Goal: Task Accomplishment & Management: Manage account settings

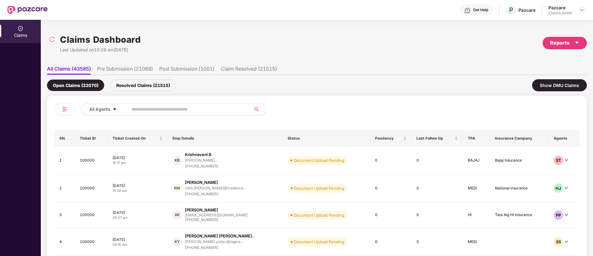
click at [164, 107] on input "text" at bounding box center [186, 109] width 111 height 9
paste input "******"
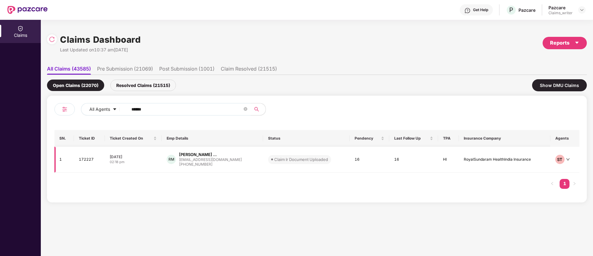
type input "******"
click at [80, 159] on td "172227" at bounding box center [89, 160] width 31 height 26
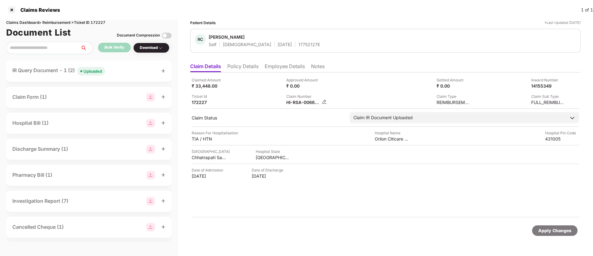
click at [324, 100] on img at bounding box center [324, 101] width 5 height 5
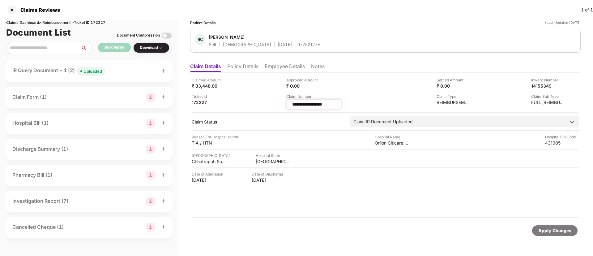
drag, startPoint x: 333, startPoint y: 104, endPoint x: 286, endPoint y: 105, distance: 46.1
click at [286, 105] on div "**********" at bounding box center [313, 104] width 55 height 10
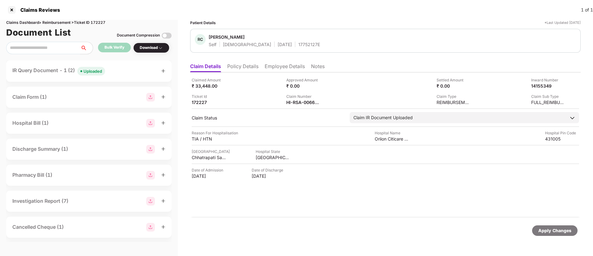
click at [93, 71] on div "Uploaded" at bounding box center [93, 71] width 19 height 6
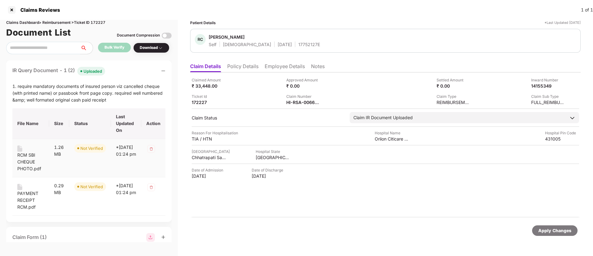
click at [24, 157] on div "RCM SBI CHEQUE PHOTO.pdf" at bounding box center [30, 162] width 27 height 20
click at [19, 149] on img at bounding box center [19, 148] width 5 height 6
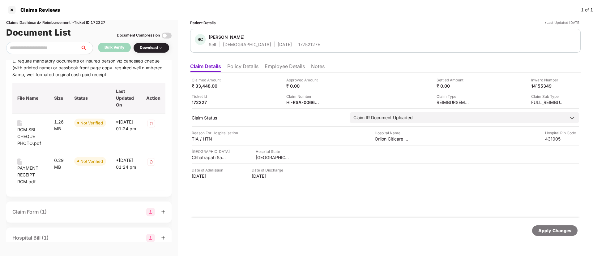
scroll to position [46, 0]
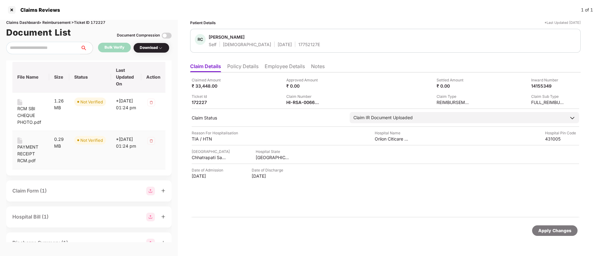
click at [23, 140] on div "PAYMENT RECEIPT RCM.pdf" at bounding box center [30, 150] width 27 height 27
click at [23, 149] on div "PAYMENT RECEIPT RCM.pdf" at bounding box center [30, 154] width 27 height 20
click at [326, 104] on img at bounding box center [324, 101] width 5 height 5
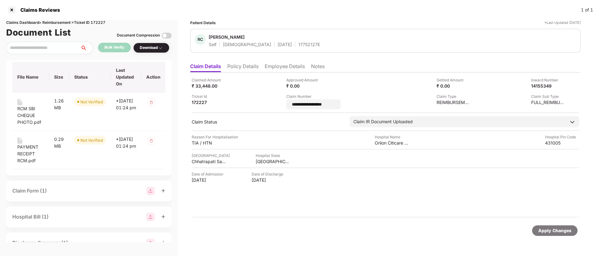
drag, startPoint x: 342, startPoint y: 107, endPoint x: 269, endPoint y: 104, distance: 72.2
click at [269, 104] on div "**********" at bounding box center [386, 93] width 388 height 32
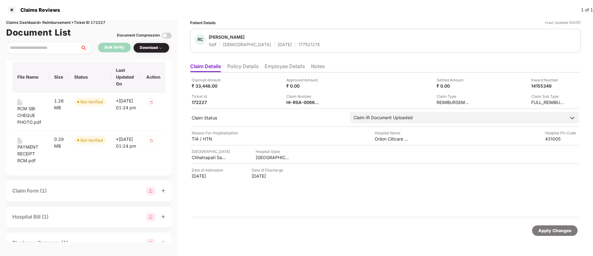
click at [276, 68] on li "Employee Details" at bounding box center [285, 67] width 40 height 9
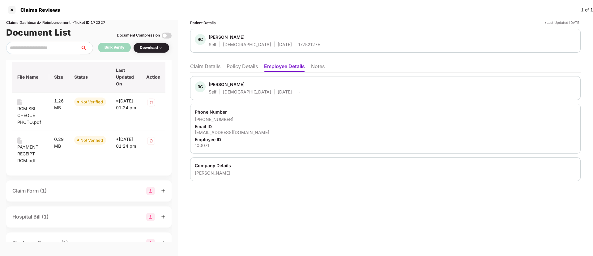
click at [186, 72] on div "Patient Details *Last Updated 25 Sep 2025 RC Ravikumar Chandrakant Mangalarap S…" at bounding box center [385, 138] width 415 height 236
click at [195, 67] on li "Claim Details" at bounding box center [205, 67] width 30 height 9
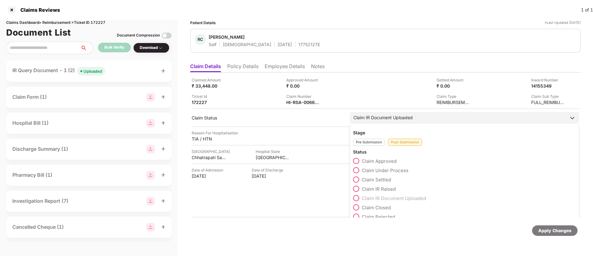
click at [357, 171] on span at bounding box center [356, 170] width 6 height 6
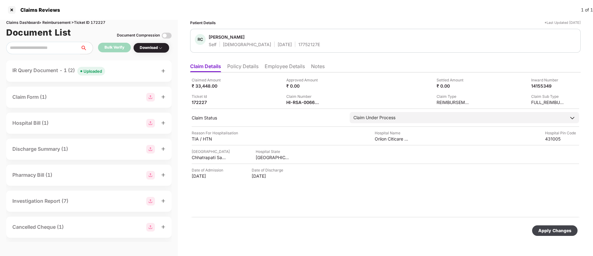
click at [554, 232] on div "Apply Changes" at bounding box center [555, 230] width 33 height 7
click at [14, 10] on div at bounding box center [12, 10] width 10 height 10
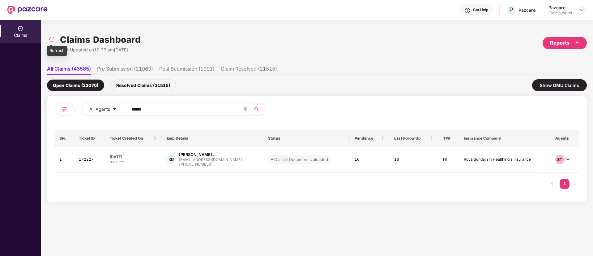
click at [53, 37] on img at bounding box center [52, 39] width 6 height 6
drag, startPoint x: 158, startPoint y: 105, endPoint x: 99, endPoint y: 109, distance: 59.8
click at [99, 109] on div "All Agents ******" at bounding box center [238, 109] width 315 height 12
paste input "text"
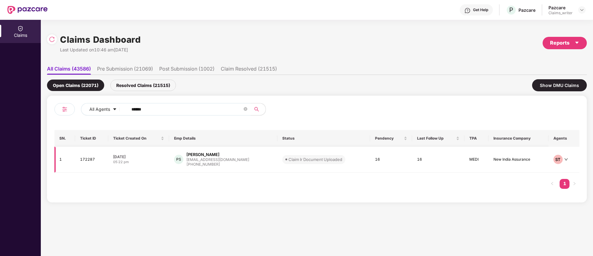
type input "******"
click at [86, 159] on td "172287" at bounding box center [91, 160] width 33 height 26
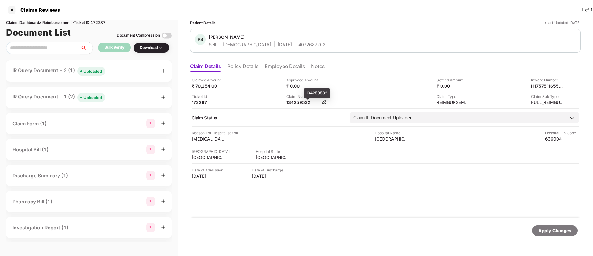
click at [291, 99] on div "134259532" at bounding box center [303, 102] width 34 height 6
copy div "134259532"
click at [90, 73] on div "Uploaded" at bounding box center [93, 71] width 19 height 6
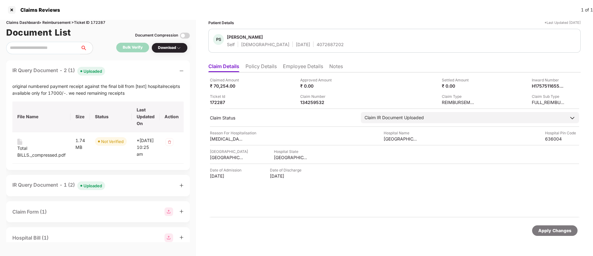
scroll to position [46, 0]
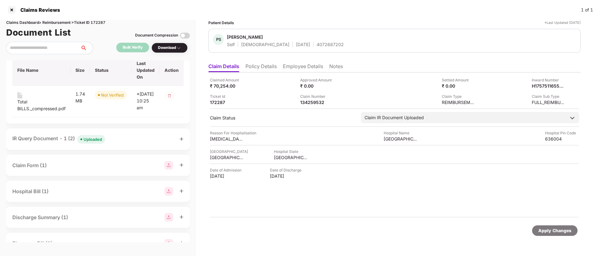
click at [97, 142] on div "Uploaded" at bounding box center [93, 139] width 19 height 6
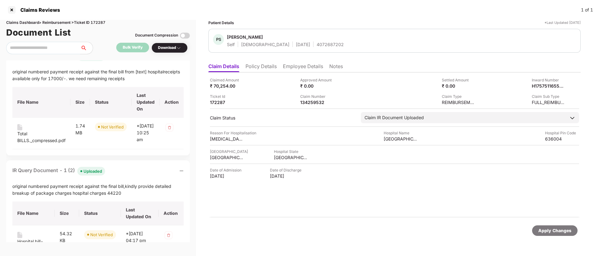
scroll to position [0, 0]
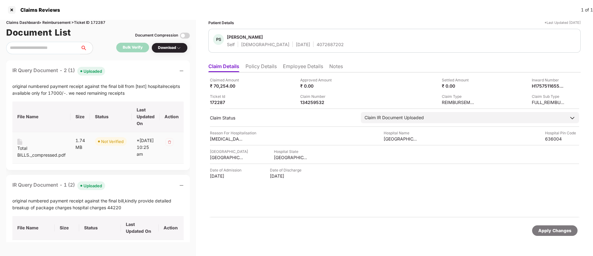
click at [22, 142] on img at bounding box center [19, 142] width 5 height 6
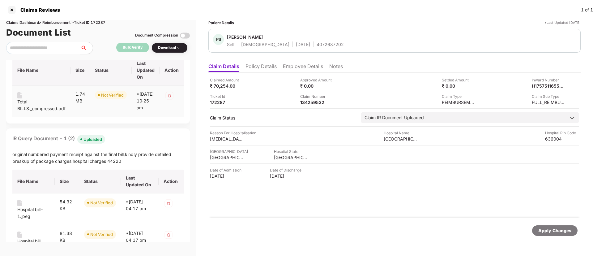
click at [22, 105] on div "Total BILLS._compressed.pdf" at bounding box center [41, 105] width 48 height 14
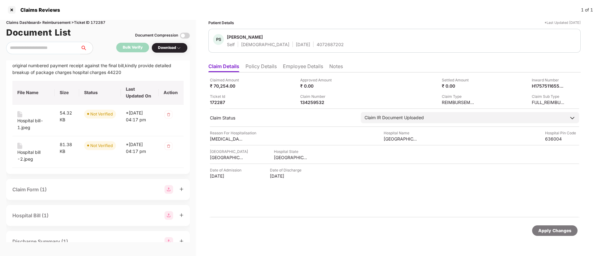
scroll to position [139, 0]
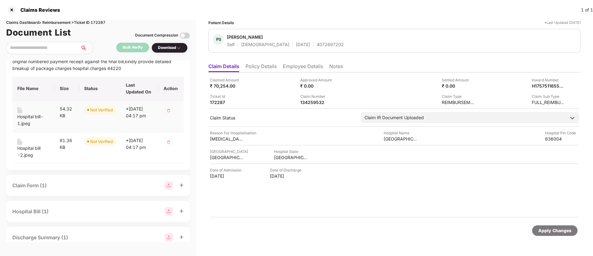
click at [24, 118] on div "Hospital bill-1.jpeg" at bounding box center [33, 117] width 32 height 20
click at [23, 126] on div "Hospital bill-1.jpeg" at bounding box center [33, 120] width 32 height 14
click at [25, 156] on div "Hospital bill -2.jpeg" at bounding box center [33, 152] width 32 height 14
click at [314, 102] on div "134259532" at bounding box center [317, 102] width 34 height 6
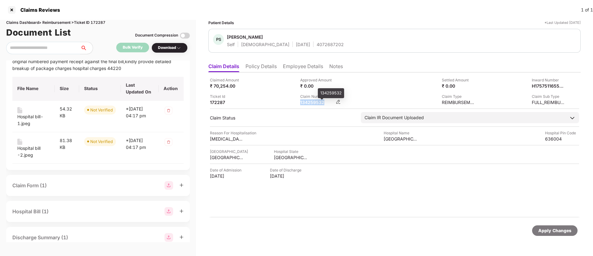
copy div "134259532"
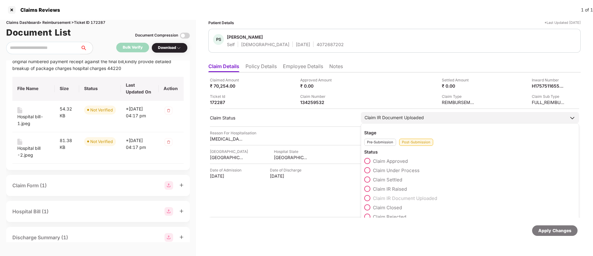
click at [370, 170] on span at bounding box center [367, 170] width 6 height 6
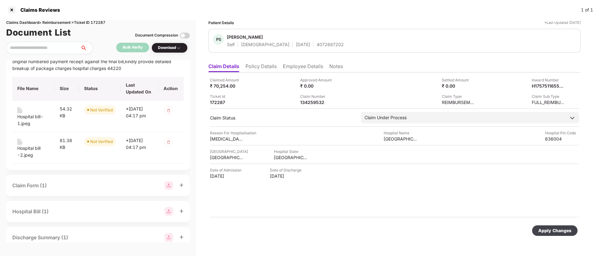
click at [545, 230] on div "Apply Changes" at bounding box center [555, 230] width 33 height 7
click at [580, 227] on div "Claim Status field is updated successfully." at bounding box center [526, 230] width 119 height 26
click at [13, 10] on div at bounding box center [12, 10] width 10 height 10
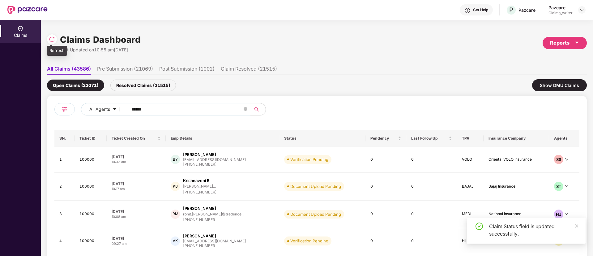
click at [50, 39] on img at bounding box center [52, 39] width 6 height 6
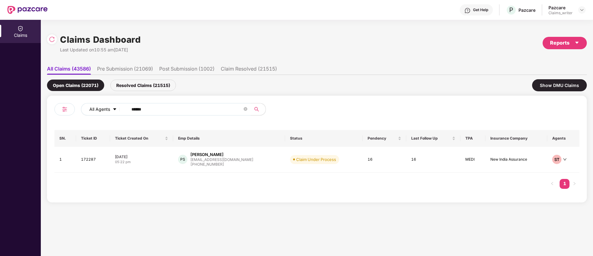
drag, startPoint x: 157, startPoint y: 110, endPoint x: 119, endPoint y: 108, distance: 38.4
click at [119, 108] on div "All Agents ******" at bounding box center [238, 109] width 315 height 12
paste input "text"
type input "******"
click at [90, 160] on td "164343" at bounding box center [93, 161] width 34 height 28
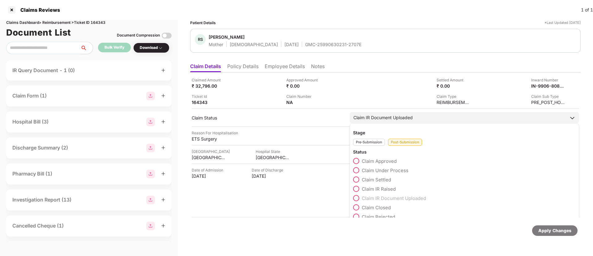
click at [358, 170] on span at bounding box center [356, 170] width 6 height 6
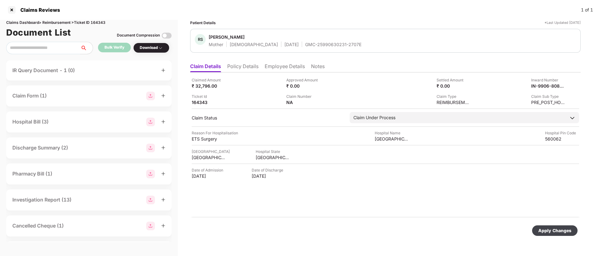
click at [549, 230] on div "Apply Changes" at bounding box center [555, 230] width 33 height 7
click at [575, 225] on div "Claim Status field is updated successfully." at bounding box center [533, 229] width 89 height 15
click at [11, 11] on div at bounding box center [12, 10] width 10 height 10
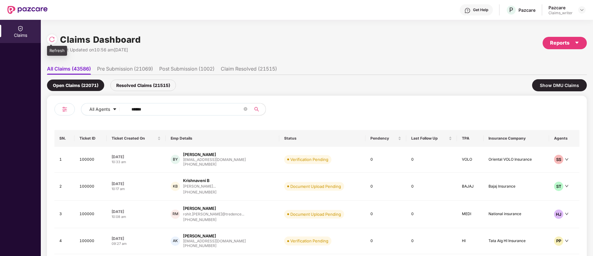
click at [49, 41] on img at bounding box center [52, 39] width 6 height 6
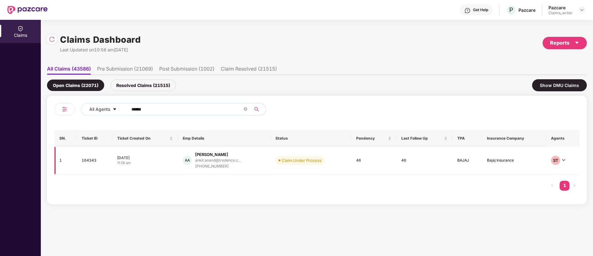
click at [94, 163] on td "164343" at bounding box center [95, 161] width 36 height 28
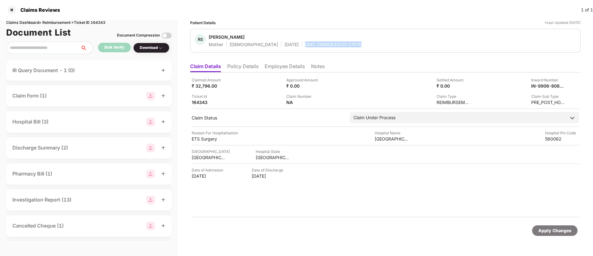
drag, startPoint x: 285, startPoint y: 44, endPoint x: 342, endPoint y: 42, distance: 57.6
click at [342, 42] on div "RS Rekha Singh Mother Female 01 June 1973 GMC-25990630231-2707E" at bounding box center [385, 40] width 381 height 13
copy div "GMC-25990630231-2707E"
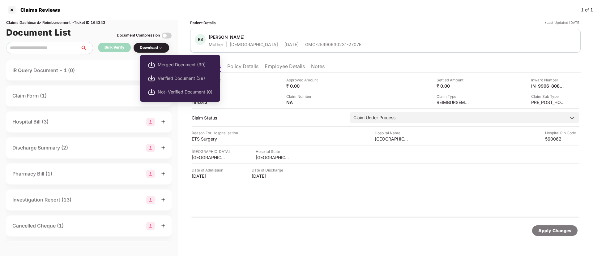
click at [153, 46] on div "Download" at bounding box center [151, 48] width 23 height 6
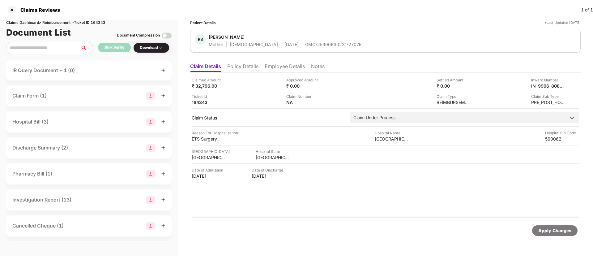
click at [162, 49] on img at bounding box center [160, 47] width 5 height 5
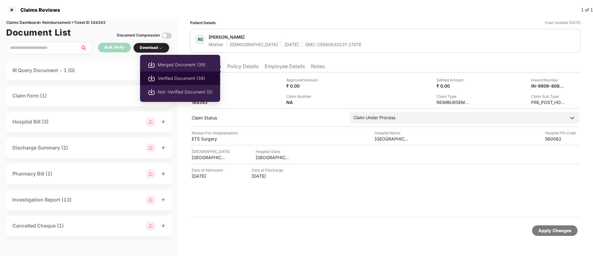
click at [167, 78] on span "Verified Document (39)" at bounding box center [185, 78] width 55 height 7
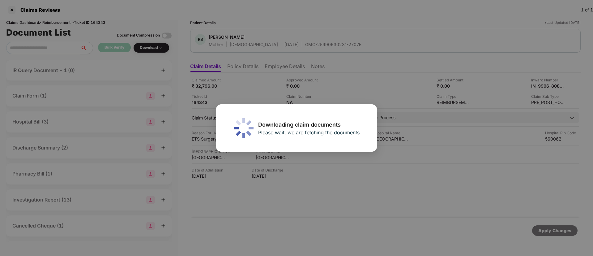
click at [359, 89] on div "Downloading claim documents Please wait, we are fetching the documents" at bounding box center [296, 128] width 593 height 256
click at [263, 73] on div "Downloading claim documents Please wait, we are fetching the documents" at bounding box center [296, 128] width 593 height 256
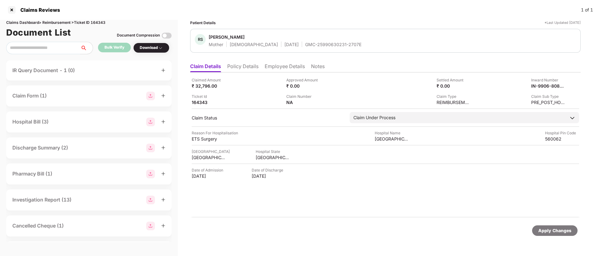
click at [156, 49] on div "Download" at bounding box center [151, 48] width 23 height 6
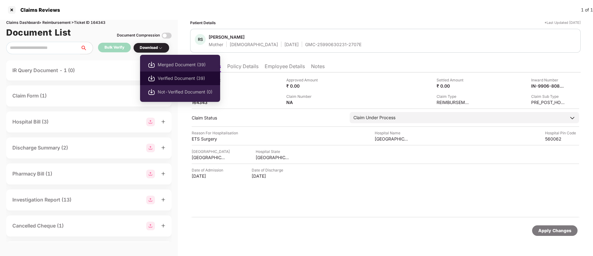
click at [180, 78] on span "Verified Document (39)" at bounding box center [185, 78] width 55 height 7
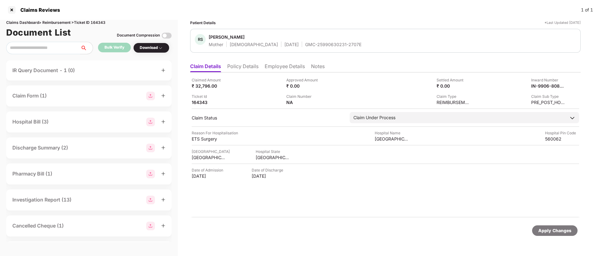
click at [141, 50] on div "Download" at bounding box center [151, 48] width 23 height 6
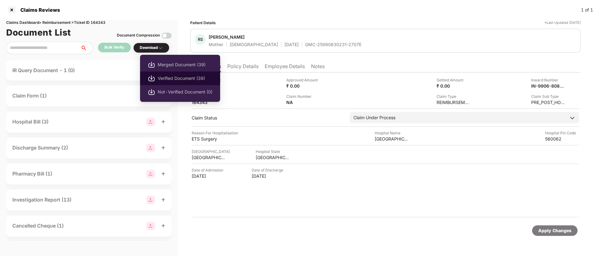
click at [179, 78] on span "Verified Document (39)" at bounding box center [185, 78] width 55 height 7
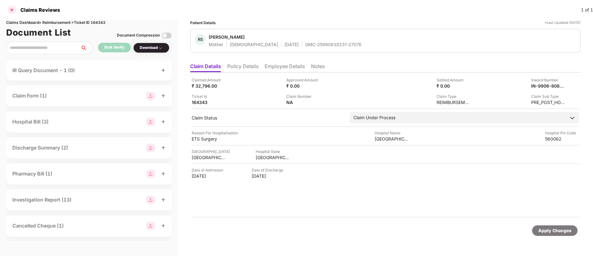
click at [12, 11] on div at bounding box center [12, 10] width 10 height 10
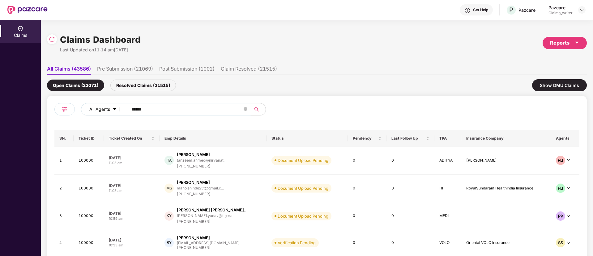
drag, startPoint x: 159, startPoint y: 112, endPoint x: 109, endPoint y: 106, distance: 50.1
click at [110, 106] on div "All Agents ******" at bounding box center [238, 109] width 315 height 12
paste input "text"
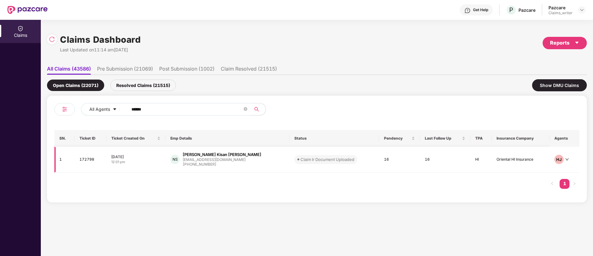
type input "******"
click at [88, 162] on td "172798" at bounding box center [91, 160] width 32 height 26
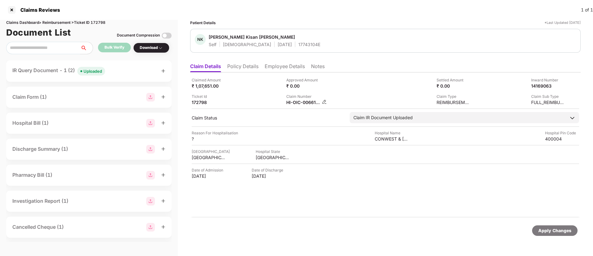
click at [325, 102] on img at bounding box center [324, 101] width 5 height 5
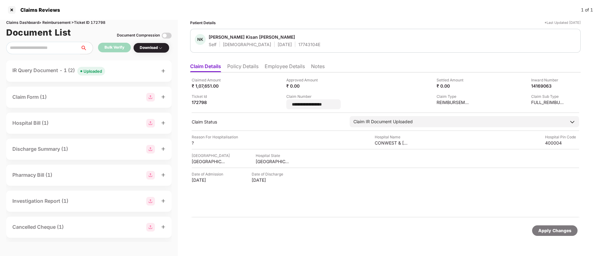
drag, startPoint x: 331, startPoint y: 105, endPoint x: 285, endPoint y: 103, distance: 46.8
click at [285, 103] on div "**********" at bounding box center [386, 93] width 388 height 32
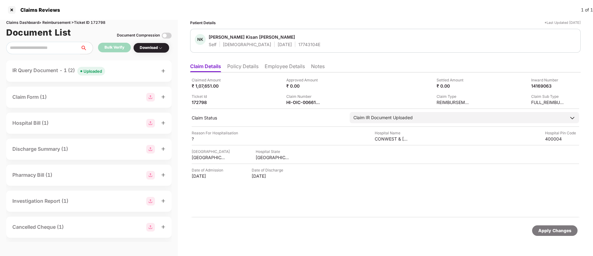
click at [88, 74] on div "Uploaded" at bounding box center [93, 71] width 19 height 6
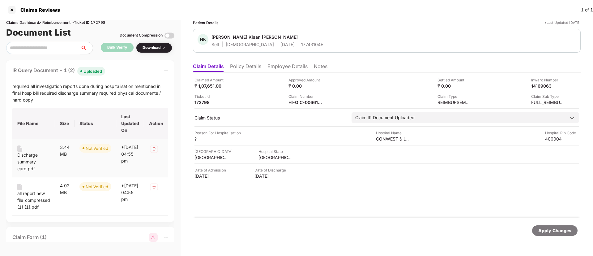
click at [21, 157] on div "Discharge summary card.pdf" at bounding box center [33, 162] width 33 height 20
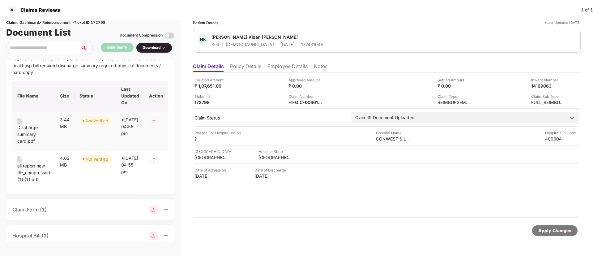
scroll to position [46, 0]
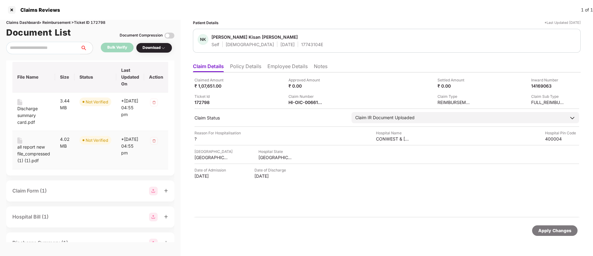
click at [27, 150] on div "all report new file_compressed (1) (1).pdf" at bounding box center [33, 154] width 33 height 20
click at [327, 101] on img at bounding box center [326, 101] width 5 height 5
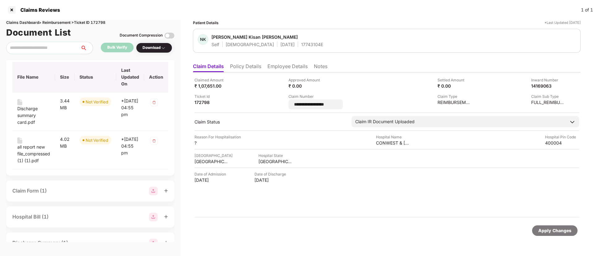
drag, startPoint x: 341, startPoint y: 103, endPoint x: 282, endPoint y: 107, distance: 58.9
click at [282, 107] on div "**********" at bounding box center [387, 93] width 385 height 32
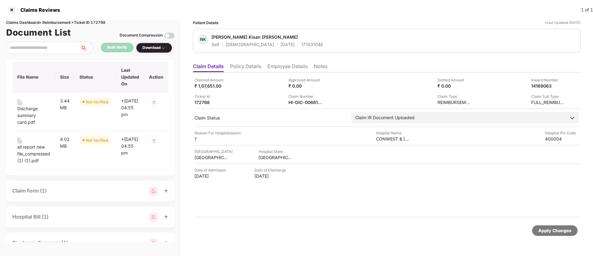
click at [286, 67] on li "Employee Details" at bounding box center [288, 67] width 40 height 9
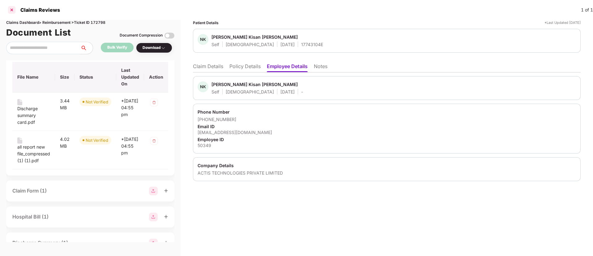
click at [11, 10] on div at bounding box center [12, 10] width 10 height 10
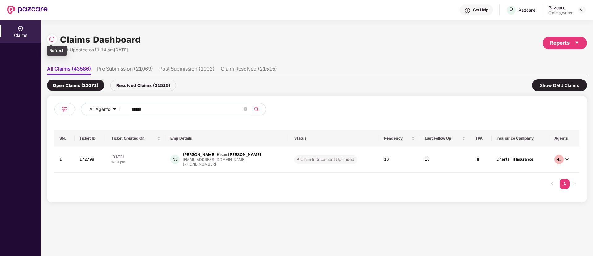
click at [50, 41] on img at bounding box center [52, 39] width 6 height 6
click at [93, 158] on td "172798" at bounding box center [91, 160] width 32 height 26
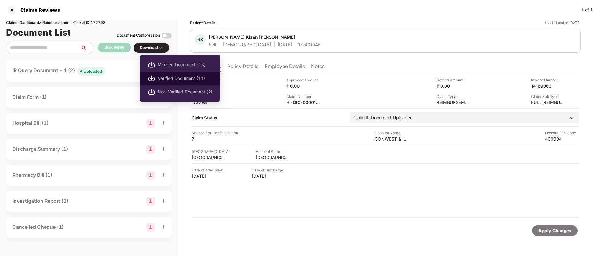
click at [176, 74] on li "Verified Document (11)" at bounding box center [180, 78] width 80 height 14
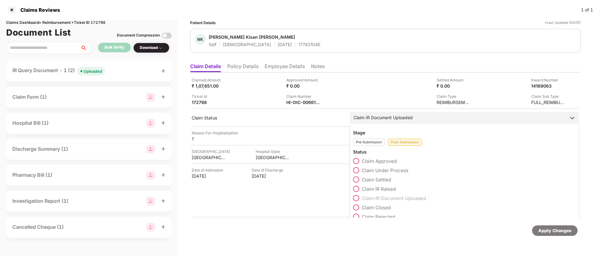
click at [358, 169] on span at bounding box center [356, 170] width 6 height 6
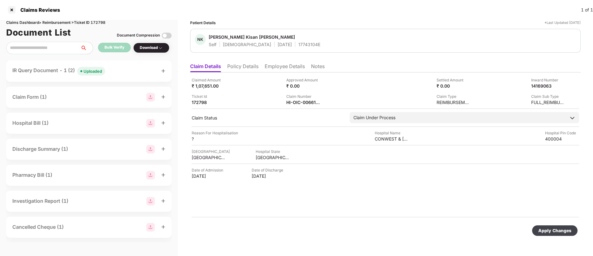
click at [560, 233] on div "Apply Changes" at bounding box center [555, 230] width 33 height 7
click at [12, 5] on div at bounding box center [12, 10] width 10 height 10
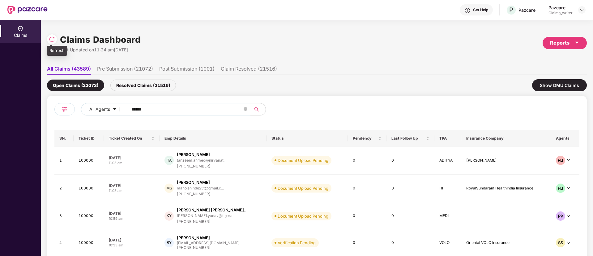
click at [53, 37] on img at bounding box center [52, 39] width 6 height 6
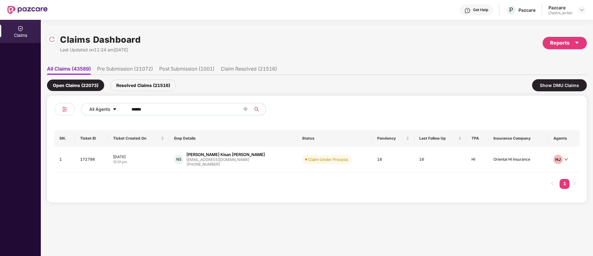
drag, startPoint x: 157, startPoint y: 111, endPoint x: 109, endPoint y: 106, distance: 48.9
click at [109, 106] on div "All Agents ******" at bounding box center [238, 109] width 315 height 12
paste input "text"
type input "******"
click at [89, 161] on td "173092" at bounding box center [91, 160] width 33 height 26
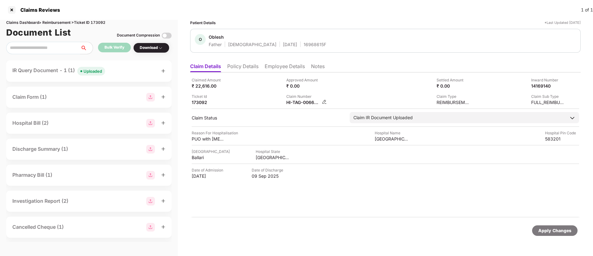
click at [324, 99] on img at bounding box center [324, 101] width 5 height 5
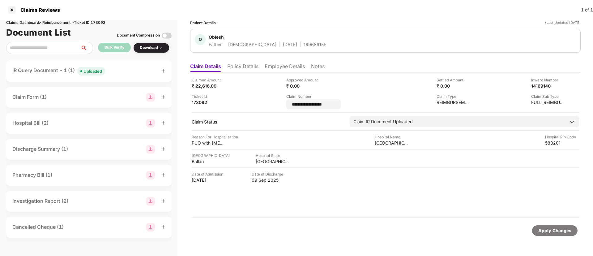
drag, startPoint x: 333, startPoint y: 103, endPoint x: 269, endPoint y: 97, distance: 64.0
click at [269, 97] on div "**********" at bounding box center [386, 93] width 388 height 32
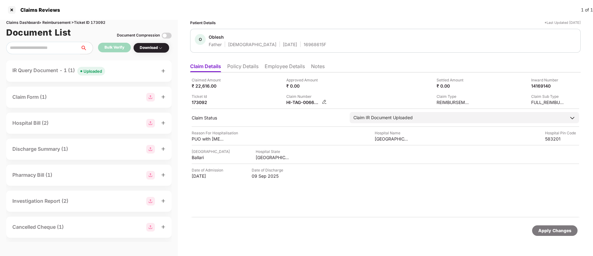
click at [325, 101] on img at bounding box center [324, 101] width 5 height 5
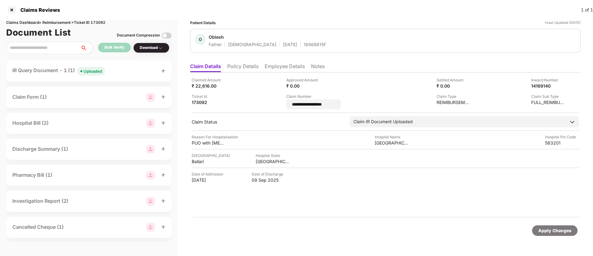
drag, startPoint x: 344, startPoint y: 104, endPoint x: 286, endPoint y: 103, distance: 58.2
click at [286, 103] on div "**********" at bounding box center [386, 93] width 388 height 32
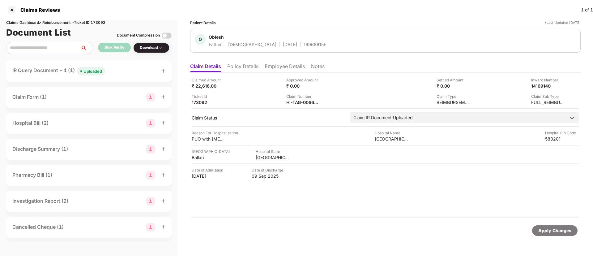
click at [87, 73] on div "Uploaded" at bounding box center [93, 71] width 19 height 6
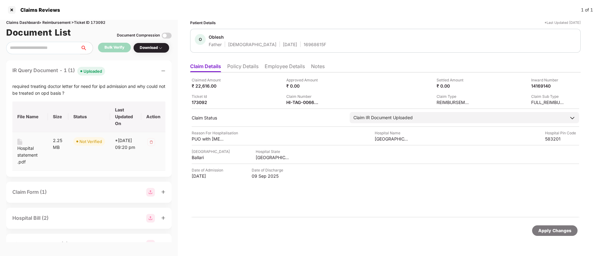
click at [26, 146] on div "Hospital statement .pdf" at bounding box center [30, 155] width 26 height 20
click at [276, 66] on li "Employee Details" at bounding box center [285, 67] width 40 height 9
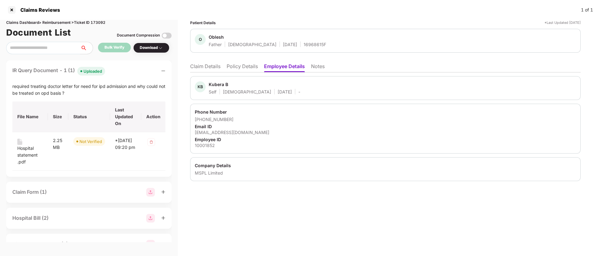
click at [205, 62] on ul "Claim Details Policy Details Employee Details Notes" at bounding box center [385, 66] width 391 height 12
click at [214, 67] on li "Claim Details" at bounding box center [205, 67] width 30 height 9
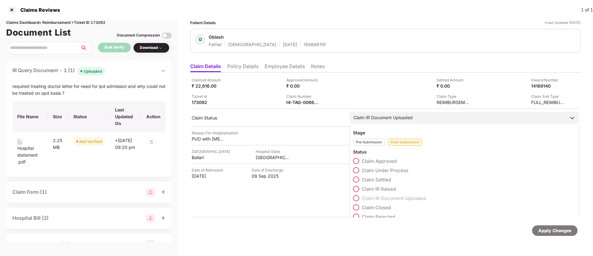
click at [359, 169] on span at bounding box center [356, 170] width 6 height 6
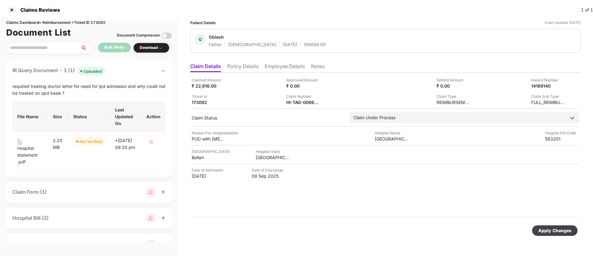
click at [554, 230] on div "Apply Changes" at bounding box center [555, 230] width 33 height 7
click at [13, 9] on div at bounding box center [12, 10] width 10 height 10
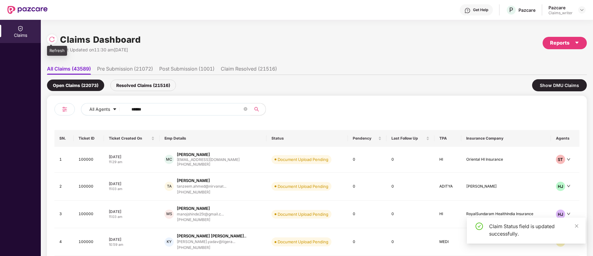
click at [52, 38] on img at bounding box center [52, 39] width 6 height 6
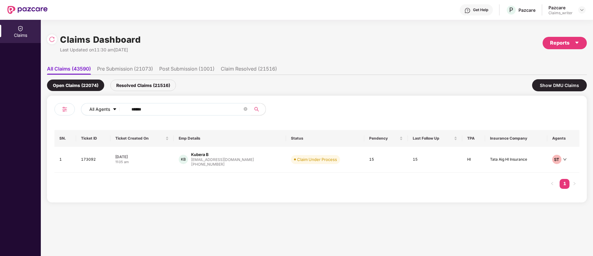
drag, startPoint x: 153, startPoint y: 105, endPoint x: 118, endPoint y: 108, distance: 35.1
click at [118, 108] on div "All Agents ******" at bounding box center [238, 109] width 315 height 12
paste input "text"
type input "******"
click at [84, 167] on td "173316" at bounding box center [93, 161] width 34 height 28
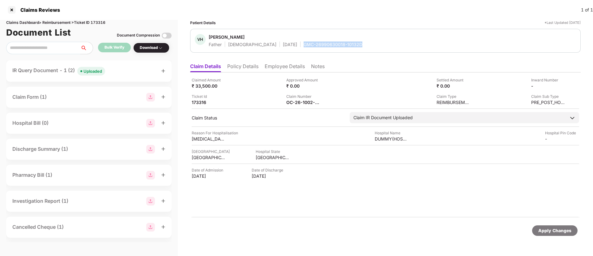
drag, startPoint x: 278, startPoint y: 43, endPoint x: 350, endPoint y: 48, distance: 71.9
click at [350, 48] on div "VH Vijendra H M Father Male 08 Dec 1972 GMC-26990630018-10132D" at bounding box center [385, 41] width 391 height 24
copy div "GMC-26990630018-10132D"
click at [98, 72] on div "Uploaded" at bounding box center [93, 71] width 19 height 6
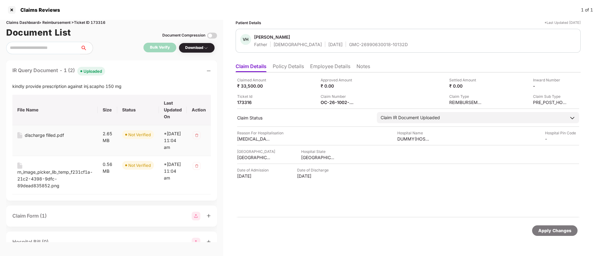
click at [42, 135] on div "discharge filled.pdf" at bounding box center [44, 135] width 39 height 7
click at [34, 180] on div "rn_image_picker_lib_temp_f231cf1a-21c2-4398-9dfc-89dead835852.png" at bounding box center [54, 179] width 75 height 20
drag, startPoint x: 324, startPoint y: 44, endPoint x: 398, endPoint y: 49, distance: 74.1
click at [398, 49] on div "VH Vijendra H M Father Male 08 Dec 1972 GMC-26990630018-10132D" at bounding box center [408, 41] width 345 height 24
copy div "GMC-26990630018-10132D"
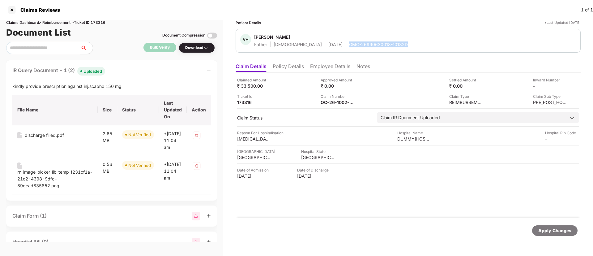
copy div "GMC-26990630018-10132D"
click at [154, 47] on div "Bulk Verify" at bounding box center [160, 48] width 20 height 6
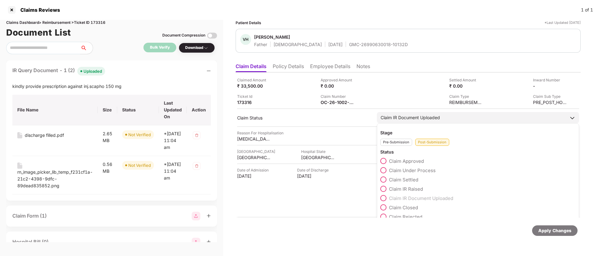
click at [385, 169] on span at bounding box center [384, 170] width 6 height 6
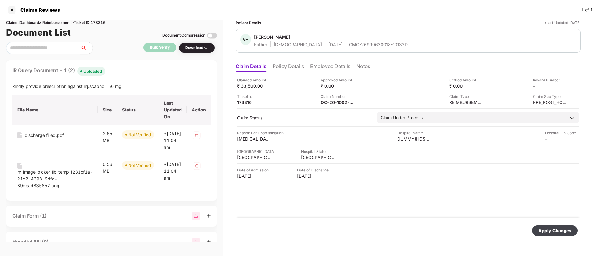
click at [548, 232] on div "Apply Changes" at bounding box center [555, 230] width 33 height 7
click at [576, 225] on icon "close" at bounding box center [576, 225] width 3 height 3
click at [15, 13] on div at bounding box center [12, 10] width 10 height 10
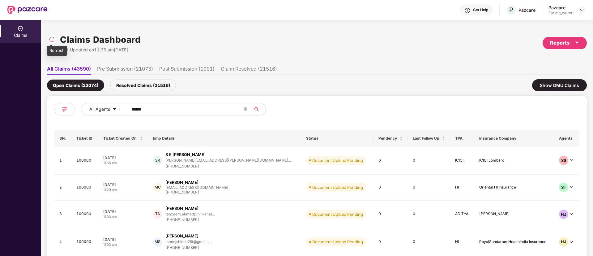
click at [57, 37] on div at bounding box center [52, 39] width 10 height 10
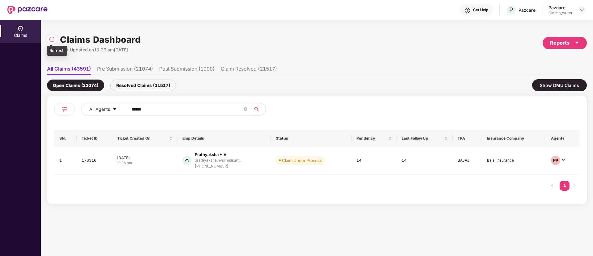
click at [50, 42] on img at bounding box center [52, 39] width 6 height 6
drag, startPoint x: 157, startPoint y: 108, endPoint x: 108, endPoint y: 114, distance: 49.5
click at [108, 114] on div "All Agents ******" at bounding box center [238, 109] width 315 height 12
paste input "text"
type input "******"
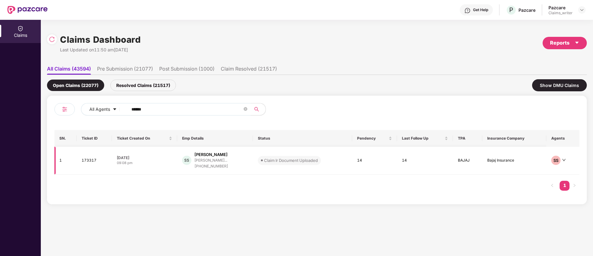
click at [90, 163] on td "173317" at bounding box center [94, 161] width 35 height 28
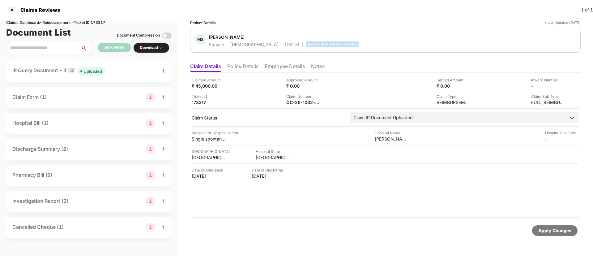
drag, startPoint x: 284, startPoint y: 45, endPoint x: 338, endPoint y: 47, distance: 53.6
click at [338, 47] on div "Spouse Female 25 Dec 2003 GMC-25990630301-651A" at bounding box center [284, 44] width 151 height 6
copy div "GMC-25990630301-651A"
click at [96, 73] on div "Uploaded" at bounding box center [93, 71] width 19 height 6
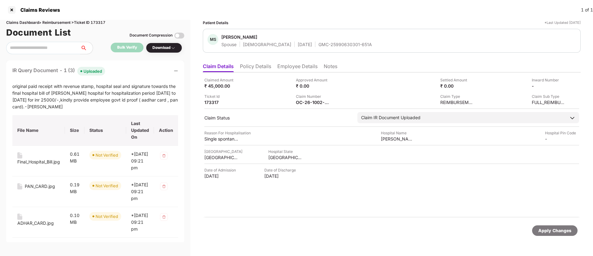
scroll to position [46, 0]
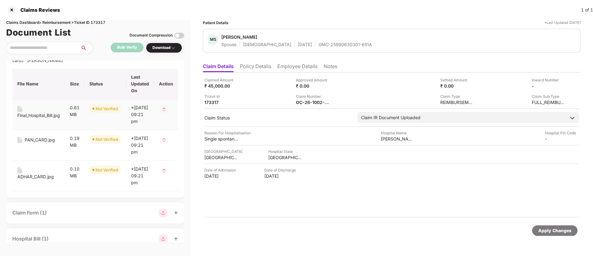
click at [32, 116] on div "Final_Hospital_Bill.jpg" at bounding box center [38, 115] width 43 height 7
click at [34, 143] on div "PAN_CARD.jpg" at bounding box center [40, 139] width 30 height 7
click at [37, 180] on div "ADHAR_CARD.jpg" at bounding box center [35, 176] width 37 height 7
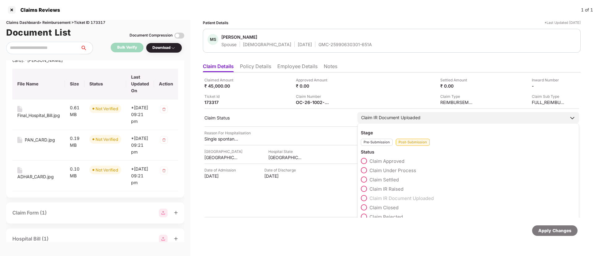
click at [364, 172] on span at bounding box center [364, 170] width 6 height 6
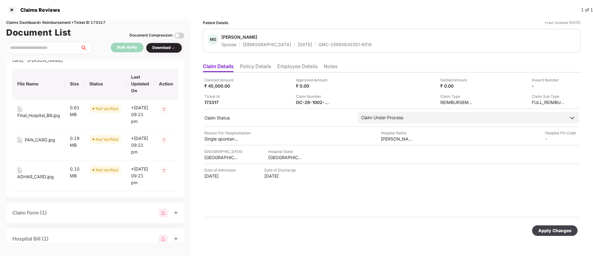
click at [283, 67] on li "Employee Details" at bounding box center [298, 67] width 40 height 9
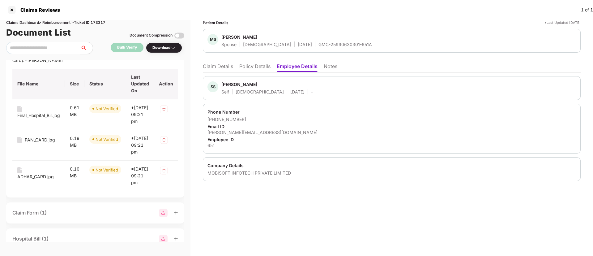
click at [217, 66] on li "Claim Details" at bounding box center [218, 67] width 30 height 9
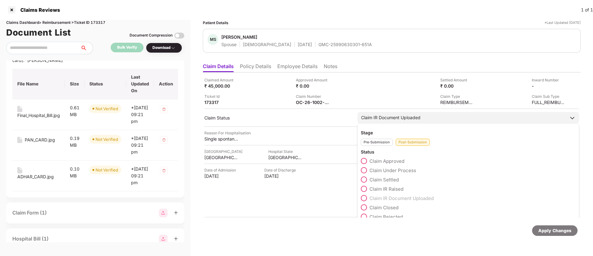
click at [367, 170] on span at bounding box center [364, 170] width 6 height 6
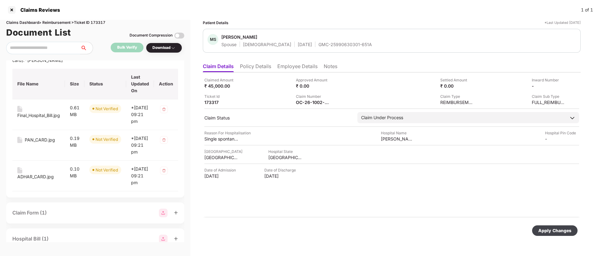
click at [562, 234] on div "Apply Changes" at bounding box center [554, 230] width 45 height 11
click at [11, 9] on div at bounding box center [12, 10] width 10 height 10
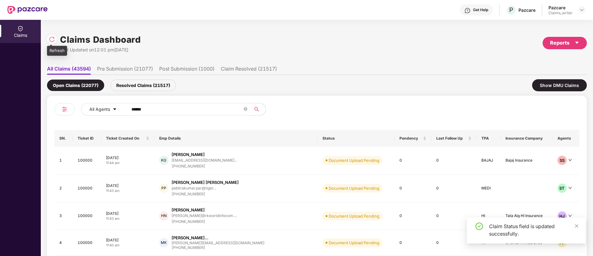
click at [48, 40] on div at bounding box center [52, 39] width 10 height 10
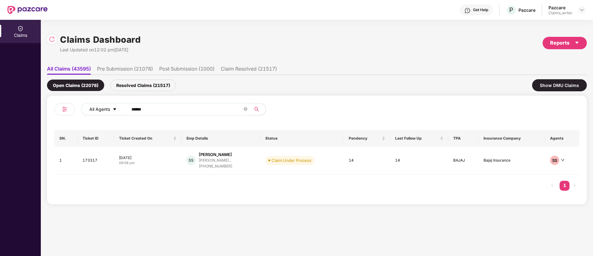
drag, startPoint x: 155, startPoint y: 110, endPoint x: 104, endPoint y: 105, distance: 50.8
click at [104, 105] on div "All Agents ******" at bounding box center [238, 109] width 315 height 12
paste input "text"
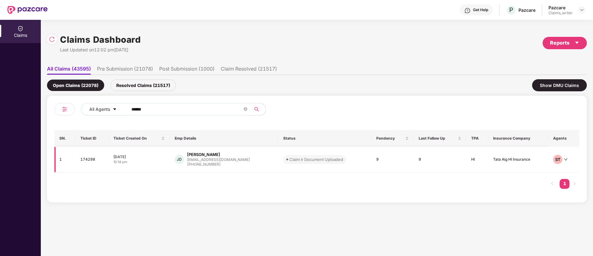
type input "******"
click at [86, 160] on td "174298" at bounding box center [91, 160] width 33 height 26
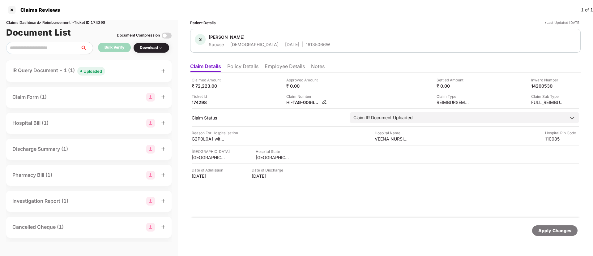
click at [322, 101] on img at bounding box center [324, 101] width 5 height 5
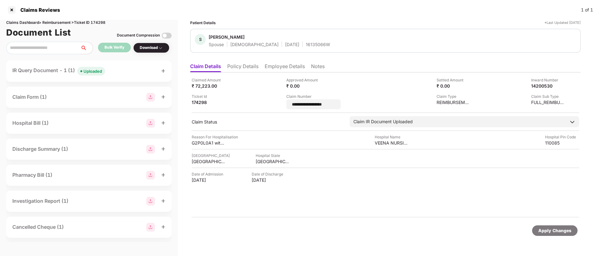
drag, startPoint x: 333, startPoint y: 103, endPoint x: 284, endPoint y: 100, distance: 49.3
click at [284, 100] on div "**********" at bounding box center [386, 93] width 388 height 32
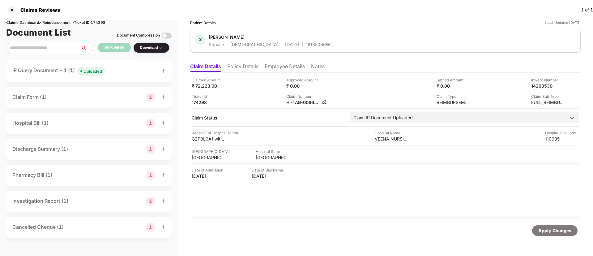
click at [323, 100] on img at bounding box center [324, 101] width 5 height 5
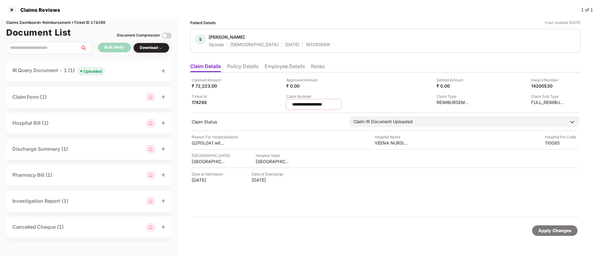
drag, startPoint x: 340, startPoint y: 104, endPoint x: 288, endPoint y: 104, distance: 51.7
click at [288, 104] on div "**********" at bounding box center [313, 104] width 55 height 10
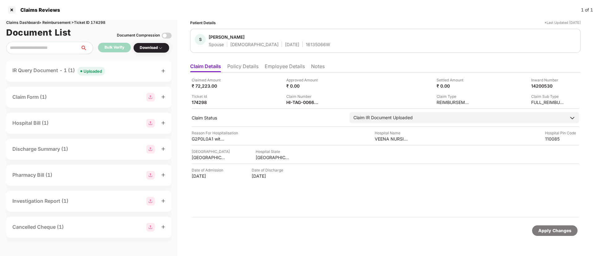
click at [87, 70] on div "Uploaded" at bounding box center [93, 71] width 19 height 6
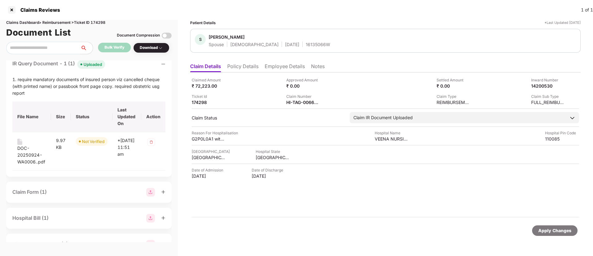
scroll to position [0, 0]
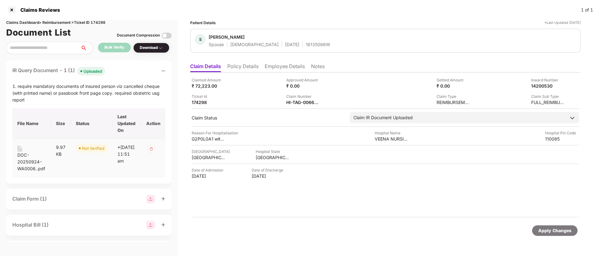
click at [25, 158] on div "DOC-20250924-WA0006..pdf" at bounding box center [31, 162] width 29 height 20
click at [271, 71] on li "Employee Details" at bounding box center [285, 67] width 40 height 9
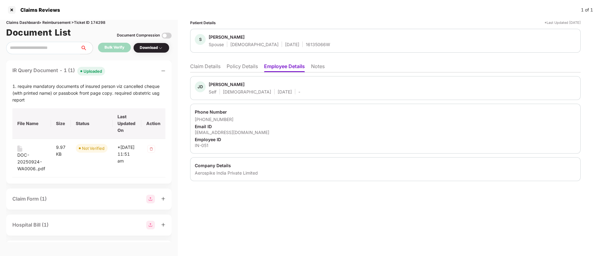
click at [198, 67] on li "Claim Details" at bounding box center [205, 67] width 30 height 9
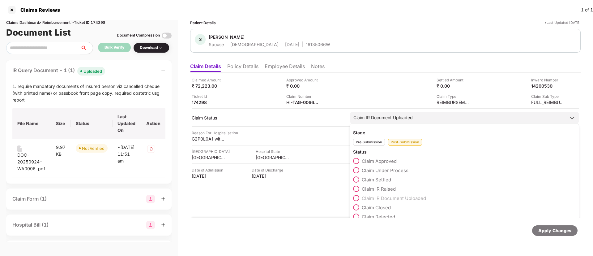
click at [358, 169] on span at bounding box center [356, 170] width 6 height 6
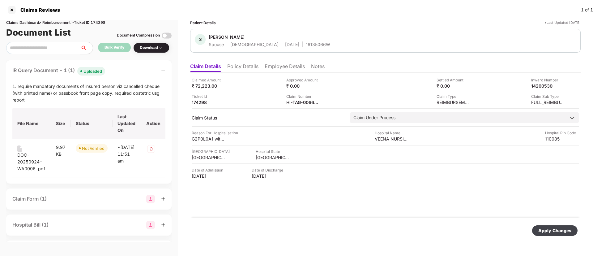
click at [551, 230] on div "Apply Changes" at bounding box center [555, 230] width 33 height 7
click at [11, 11] on div at bounding box center [12, 10] width 10 height 10
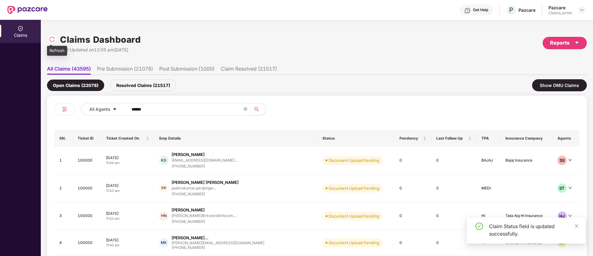
click at [52, 40] on img at bounding box center [52, 39] width 6 height 6
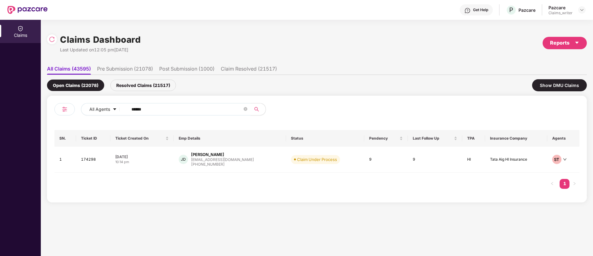
drag, startPoint x: 159, startPoint y: 113, endPoint x: 127, endPoint y: 108, distance: 32.6
click at [127, 108] on span "******" at bounding box center [187, 109] width 127 height 12
paste input "text"
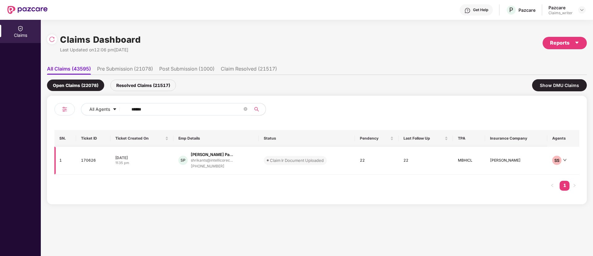
type input "******"
click at [90, 163] on td "170626" at bounding box center [93, 161] width 34 height 28
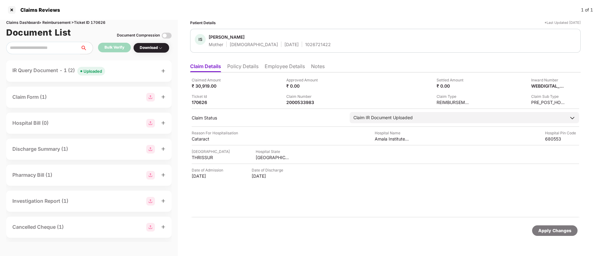
click at [87, 74] on span "Uploaded" at bounding box center [91, 71] width 28 height 9
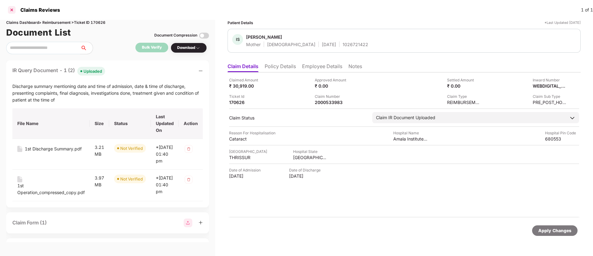
click at [11, 13] on div at bounding box center [12, 10] width 10 height 10
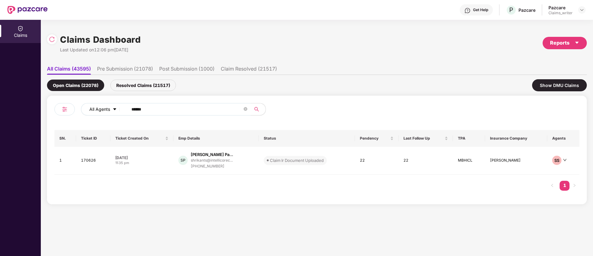
drag, startPoint x: 159, startPoint y: 113, endPoint x: 112, endPoint y: 113, distance: 47.0
click at [113, 113] on div "All Agents ******" at bounding box center [238, 109] width 315 height 12
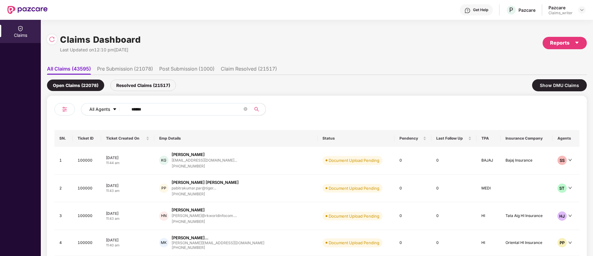
paste input "text"
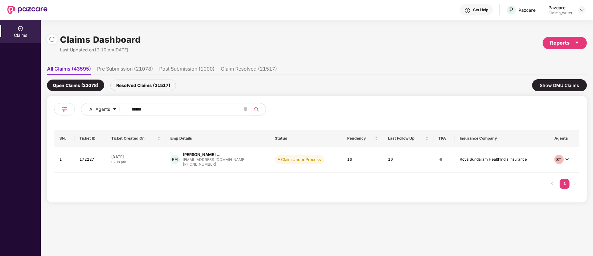
click at [159, 108] on input "******" at bounding box center [186, 109] width 111 height 9
drag, startPoint x: 156, startPoint y: 112, endPoint x: 124, endPoint y: 111, distance: 32.5
click at [124, 111] on span "******" at bounding box center [187, 109] width 127 height 12
paste input "text"
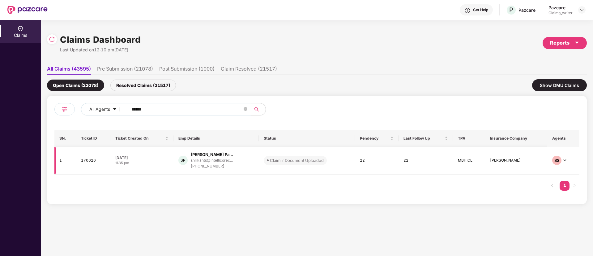
type input "******"
click at [94, 160] on td "170626" at bounding box center [93, 161] width 34 height 28
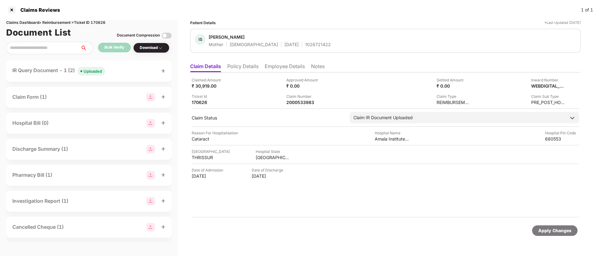
click at [89, 70] on div "Uploaded" at bounding box center [93, 71] width 19 height 6
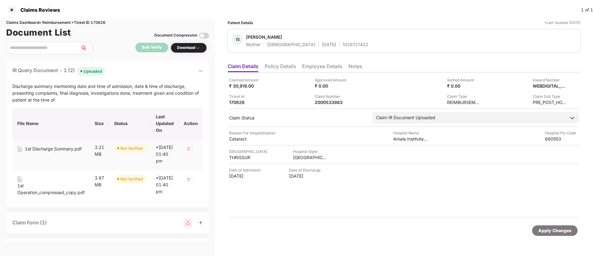
click at [30, 146] on div "1st Discharge Summary.pdf" at bounding box center [53, 148] width 57 height 7
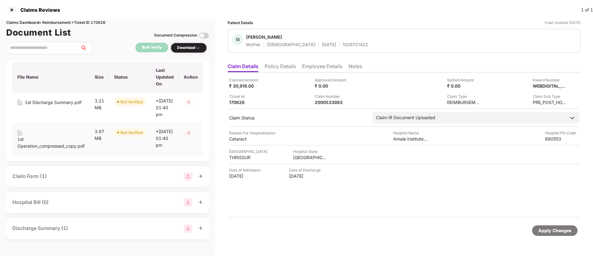
click at [33, 149] on div "1st Operation_compressed_copy.pdf" at bounding box center [50, 143] width 67 height 14
click at [330, 101] on div "2000533983" at bounding box center [332, 102] width 34 height 6
copy div "2000533983"
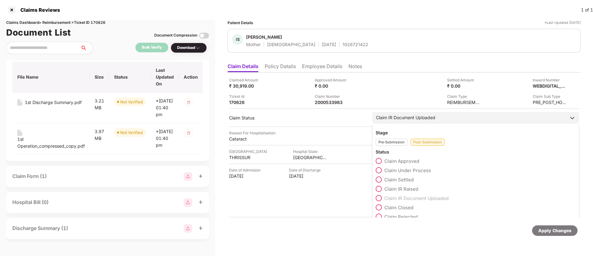
click at [386, 120] on div "Claim IR Document Uploaded" at bounding box center [405, 117] width 59 height 7
click at [378, 171] on span at bounding box center [379, 170] width 6 height 6
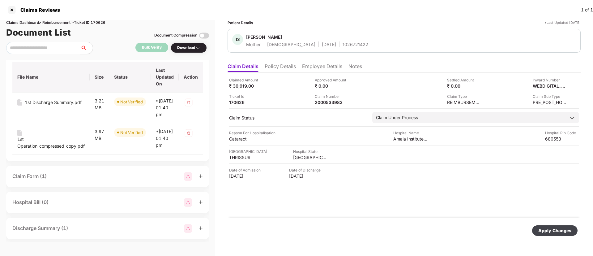
click at [545, 230] on div "Apply Changes" at bounding box center [555, 230] width 33 height 7
click at [574, 224] on div "Claim Status field is updated successfully." at bounding box center [533, 229] width 89 height 15
click at [10, 10] on div at bounding box center [12, 10] width 10 height 10
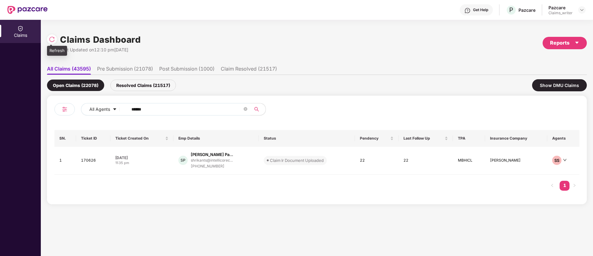
click at [49, 41] on img at bounding box center [52, 39] width 6 height 6
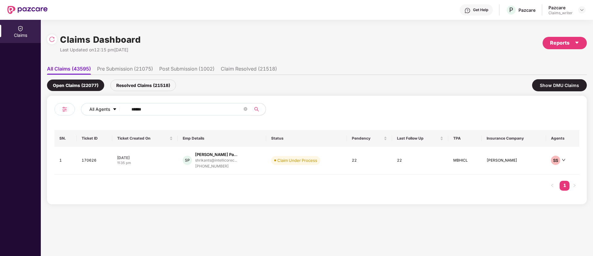
drag, startPoint x: 159, startPoint y: 105, endPoint x: 123, endPoint y: 109, distance: 35.8
click at [123, 109] on div "All Agents ******" at bounding box center [238, 109] width 315 height 12
paste input "text"
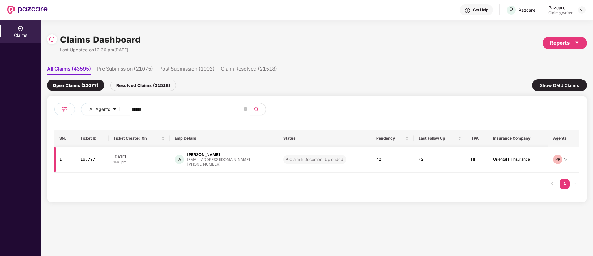
type input "******"
click at [81, 161] on td "165797" at bounding box center [91, 160] width 33 height 26
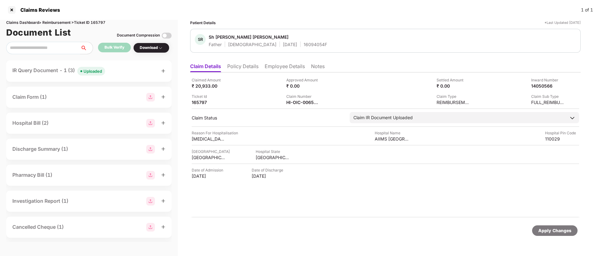
click at [95, 71] on div "Uploaded" at bounding box center [93, 71] width 19 height 6
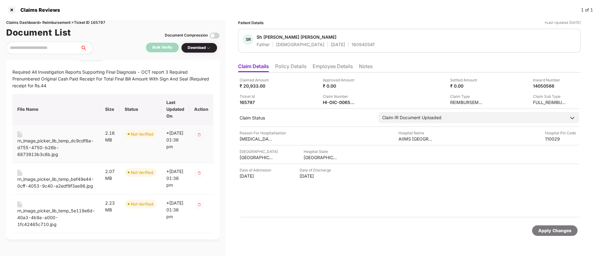
scroll to position [0, 0]
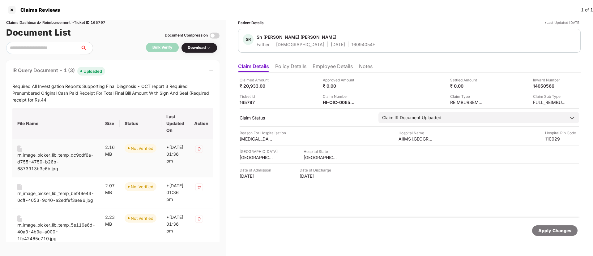
click at [35, 156] on div "rn_image_picker_lib_temp_dc9cdf6a-d755-4750-b26b-6873913b3c6b.jpg" at bounding box center [56, 162] width 78 height 20
click at [40, 193] on div "rn_image_picker_lib_temp_bef49e44-0cff-4053-9c40-a2edf9f3ae96.jpg" at bounding box center [56, 197] width 78 height 14
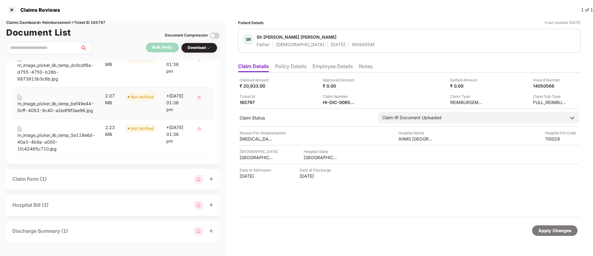
scroll to position [93, 0]
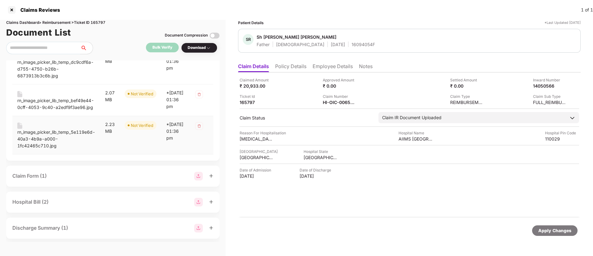
click at [41, 140] on div "rn_image_picker_lib_temp_5e119e6d-40a3-4b9a-a000-1fc42465c710.jpg" at bounding box center [56, 139] width 78 height 20
click at [361, 101] on img at bounding box center [361, 101] width 5 height 5
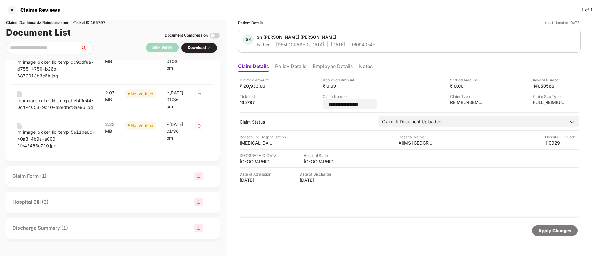
drag, startPoint x: 380, startPoint y: 103, endPoint x: 324, endPoint y: 105, distance: 55.7
click at [324, 105] on div "**********" at bounding box center [410, 93] width 340 height 32
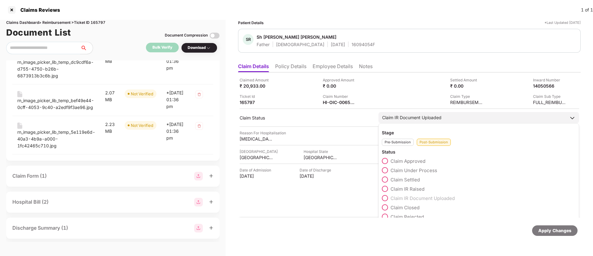
click at [388, 170] on span at bounding box center [385, 170] width 6 height 6
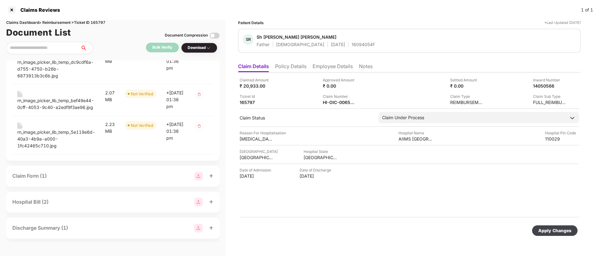
click at [550, 231] on div "Apply Changes" at bounding box center [555, 230] width 33 height 7
click at [11, 9] on div at bounding box center [12, 10] width 10 height 10
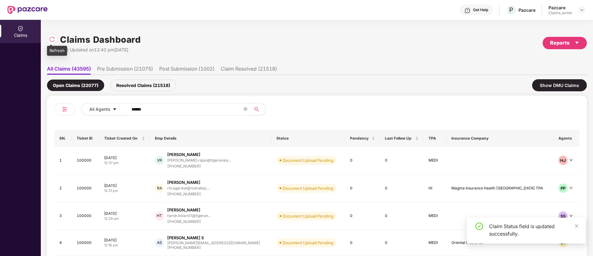
click at [53, 39] on img at bounding box center [52, 39] width 6 height 6
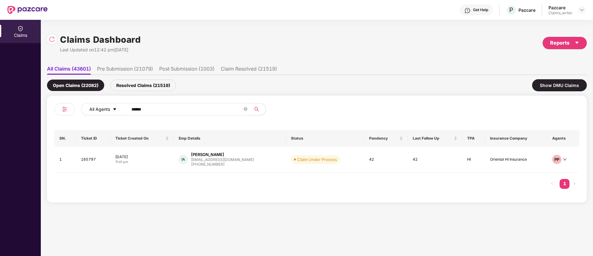
drag, startPoint x: 153, startPoint y: 112, endPoint x: 117, endPoint y: 107, distance: 36.8
click at [117, 107] on div "All Agents ******" at bounding box center [238, 109] width 315 height 12
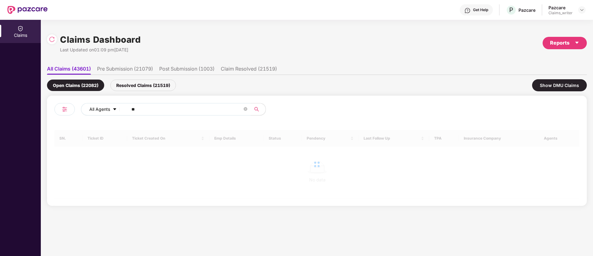
type input "***"
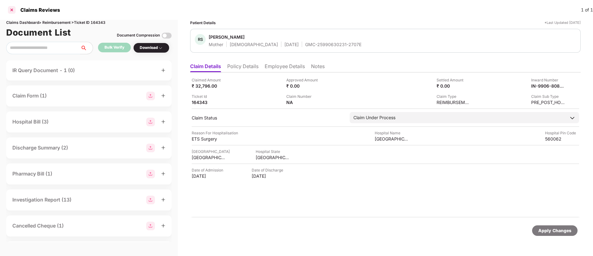
click at [11, 11] on div at bounding box center [12, 10] width 10 height 10
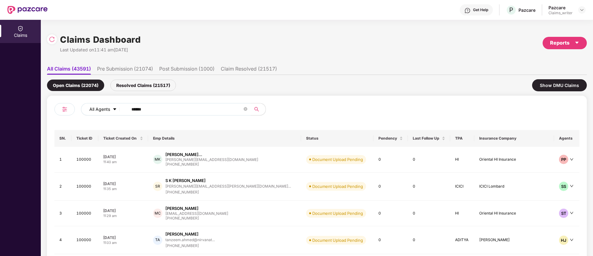
drag, startPoint x: 149, startPoint y: 114, endPoint x: 102, endPoint y: 109, distance: 47.5
click at [102, 109] on div "All Agents ******" at bounding box center [238, 109] width 315 height 12
paste input "text"
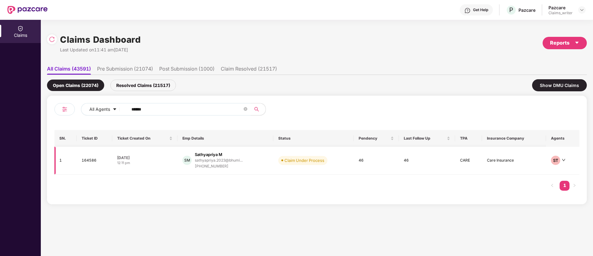
type input "******"
click at [87, 166] on td "164586" at bounding box center [95, 161] width 36 height 28
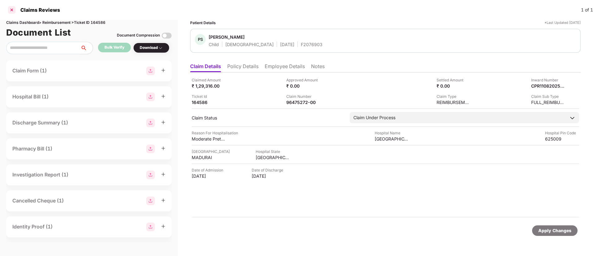
click at [14, 9] on div at bounding box center [12, 10] width 10 height 10
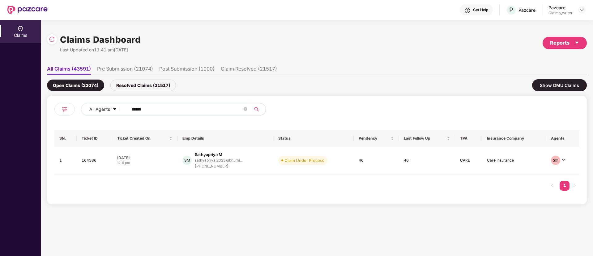
drag, startPoint x: 175, startPoint y: 114, endPoint x: 137, endPoint y: 110, distance: 38.3
click at [137, 110] on input "******" at bounding box center [186, 109] width 111 height 9
click at [148, 110] on input "******" at bounding box center [186, 109] width 111 height 9
click at [244, 108] on icon "close-circle" at bounding box center [246, 109] width 4 height 4
drag, startPoint x: 214, startPoint y: 107, endPoint x: 187, endPoint y: 110, distance: 26.7
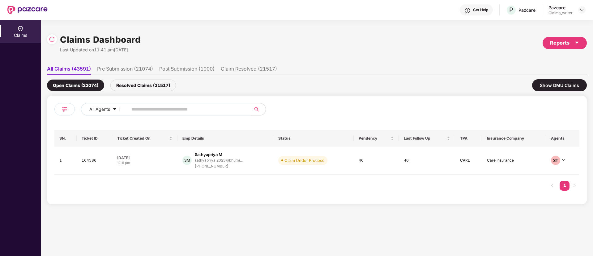
click at [188, 110] on input "text" at bounding box center [186, 109] width 111 height 9
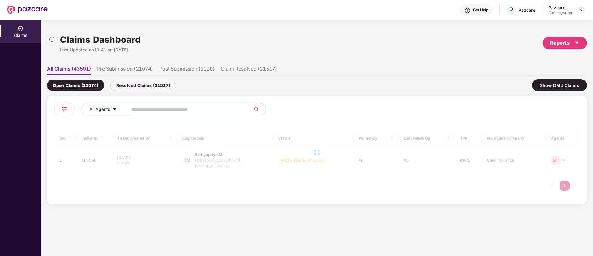
paste input "******"
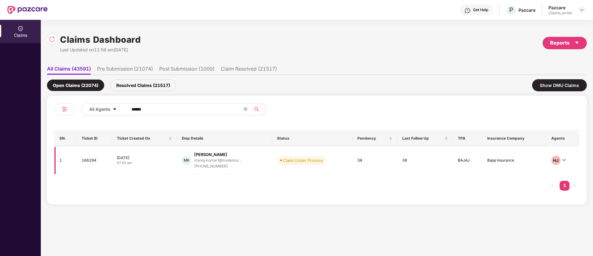
type input "******"
click at [91, 162] on td "166294" at bounding box center [94, 161] width 35 height 28
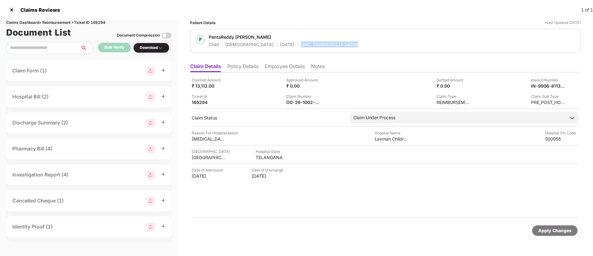
drag, startPoint x: 273, startPoint y: 46, endPoint x: 336, endPoint y: 48, distance: 63.1
click at [336, 48] on div "P PentaReddy [PERSON_NAME] Child [DEMOGRAPHIC_DATA] [DATE] GMC-25990630231-3403B" at bounding box center [385, 41] width 391 height 24
copy div "GMC-25990630231-3403B"
click at [284, 68] on li "Employee Details" at bounding box center [285, 67] width 40 height 9
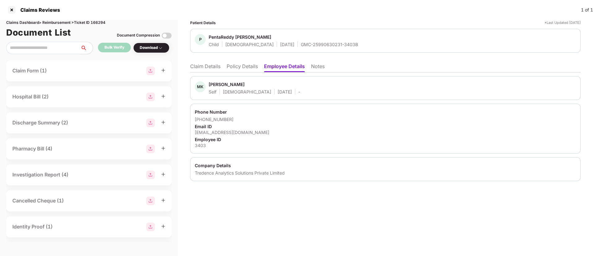
click at [213, 67] on li "Claim Details" at bounding box center [205, 67] width 30 height 9
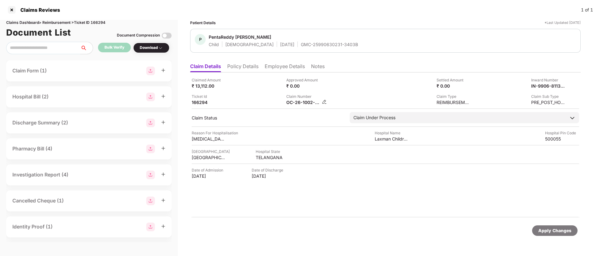
click at [324, 102] on img at bounding box center [324, 101] width 5 height 5
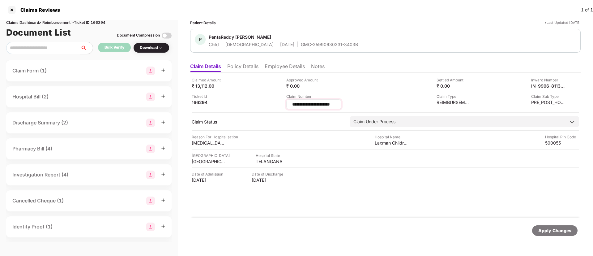
scroll to position [0, 2]
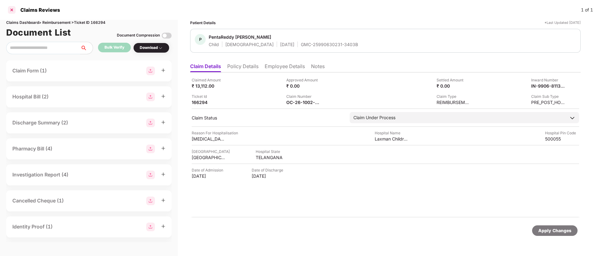
click at [12, 8] on div at bounding box center [12, 10] width 10 height 10
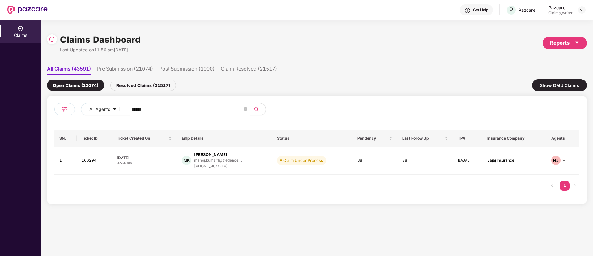
drag, startPoint x: 162, startPoint y: 111, endPoint x: 126, endPoint y: 109, distance: 36.0
click at [126, 109] on span "******" at bounding box center [187, 109] width 127 height 12
paste input "text"
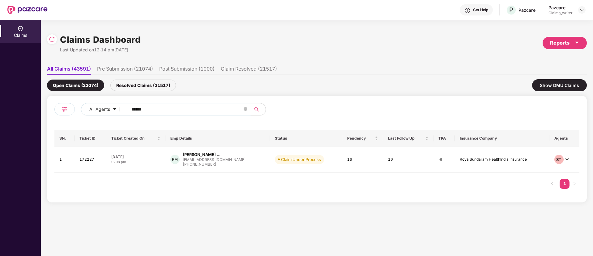
type input "******"
click at [122, 106] on div "All Agents ******" at bounding box center [238, 109] width 315 height 12
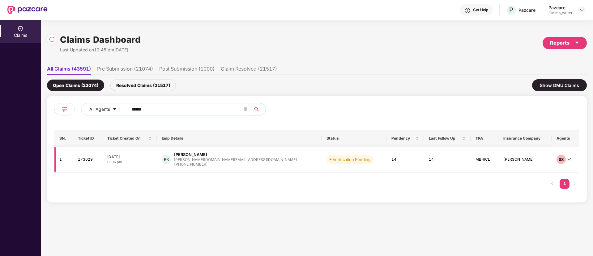
type input "******"
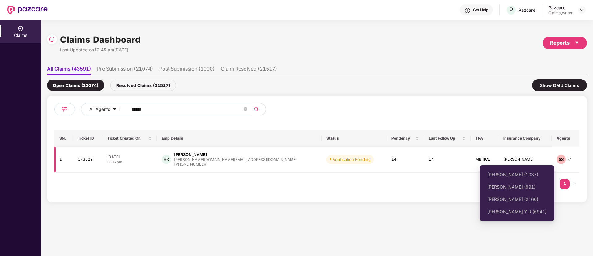
click at [568, 158] on icon "down" at bounding box center [570, 159] width 4 height 4
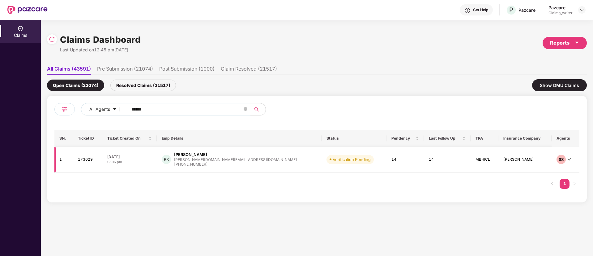
click at [568, 158] on icon "down" at bounding box center [570, 159] width 4 height 4
click at [93, 159] on td "173029" at bounding box center [87, 160] width 29 height 26
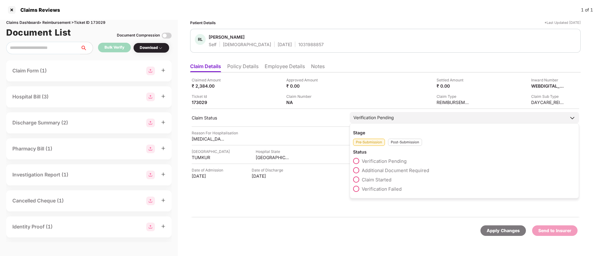
click at [404, 142] on div "Post-Submission" at bounding box center [405, 142] width 34 height 7
click at [358, 170] on span at bounding box center [356, 170] width 6 height 6
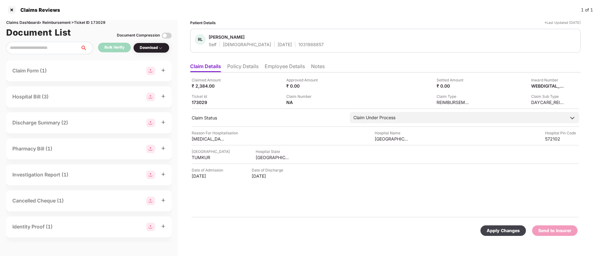
click at [506, 226] on div "Apply Changes" at bounding box center [503, 230] width 45 height 11
click at [299, 45] on div "1031988857" at bounding box center [311, 44] width 25 height 6
copy div "1031988857"
click at [325, 101] on img at bounding box center [324, 101] width 5 height 5
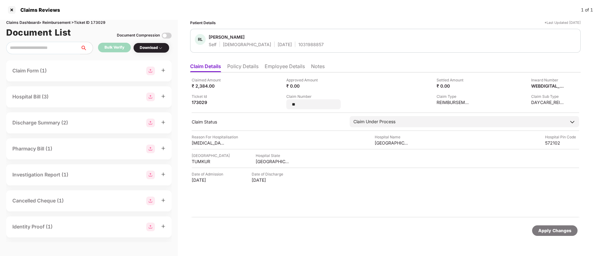
drag, startPoint x: 299, startPoint y: 102, endPoint x: 279, endPoint y: 99, distance: 19.5
click at [279, 99] on div "Claimed Amount ₹ 2,384.00 Approved Amount ₹ 0.00 Settled Amount ₹ 0.00 Inward N…" at bounding box center [386, 93] width 388 height 32
type input "**********"
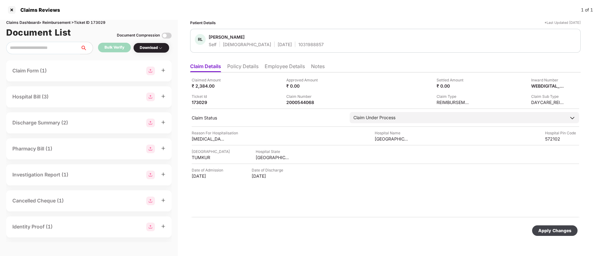
click at [555, 235] on div "Apply Changes" at bounding box center [554, 230] width 45 height 11
click at [278, 67] on li "Employee Details" at bounding box center [285, 67] width 40 height 9
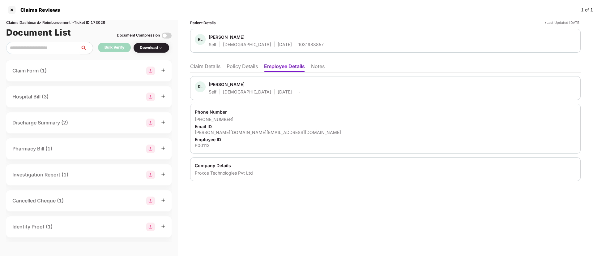
click at [210, 66] on li "Claim Details" at bounding box center [205, 67] width 30 height 9
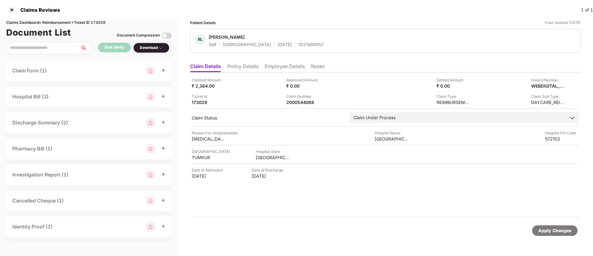
click at [245, 65] on li "Policy Details" at bounding box center [242, 67] width 31 height 9
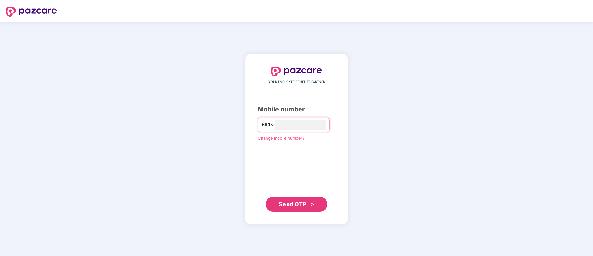
type input "**********"
click at [290, 199] on button "Send OTP" at bounding box center [297, 204] width 62 height 15
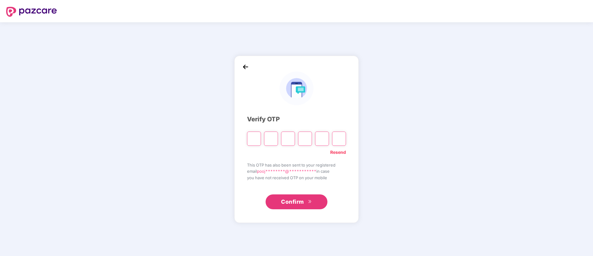
type input "*"
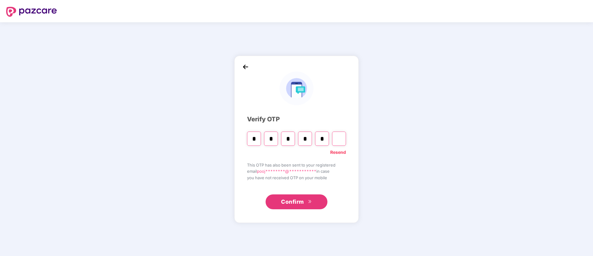
type input "*"
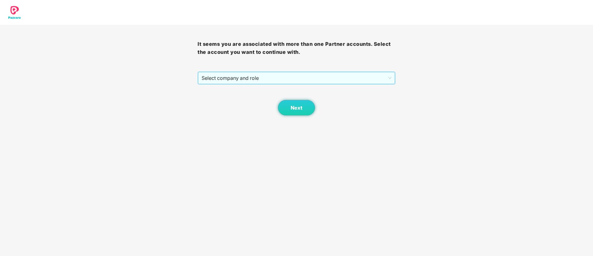
click at [241, 80] on span "Select company and role" at bounding box center [297, 78] width 190 height 12
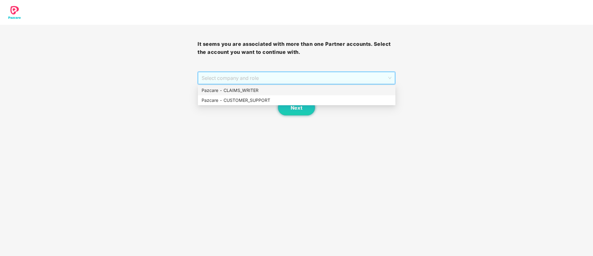
click at [248, 91] on div "Pazcare - CLAIMS_WRITER" at bounding box center [297, 90] width 190 height 7
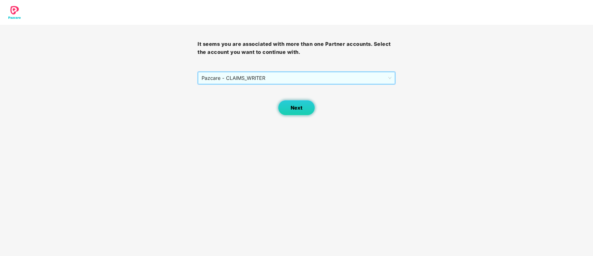
click at [287, 106] on button "Next" at bounding box center [296, 107] width 37 height 15
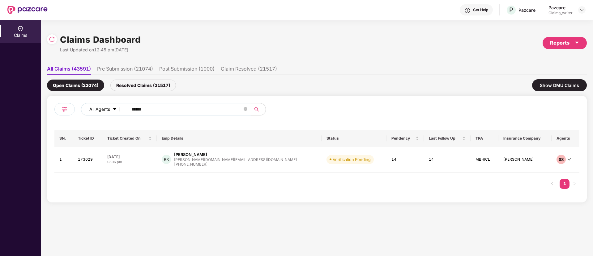
drag, startPoint x: 155, startPoint y: 106, endPoint x: 117, endPoint y: 107, distance: 38.7
click at [117, 107] on div "All Agents ******" at bounding box center [238, 109] width 315 height 12
click at [94, 159] on td "173029" at bounding box center [87, 160] width 29 height 26
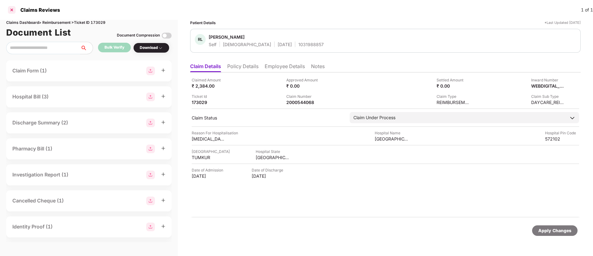
click at [12, 10] on div at bounding box center [12, 10] width 10 height 10
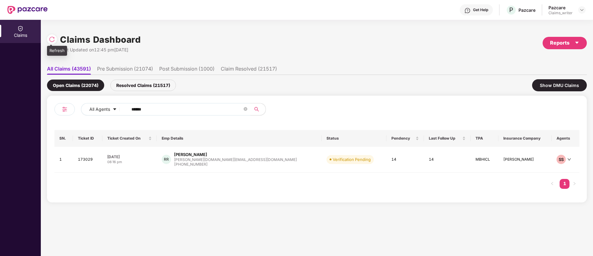
click at [52, 41] on img at bounding box center [52, 39] width 6 height 6
click at [92, 158] on td "173029" at bounding box center [87, 160] width 29 height 26
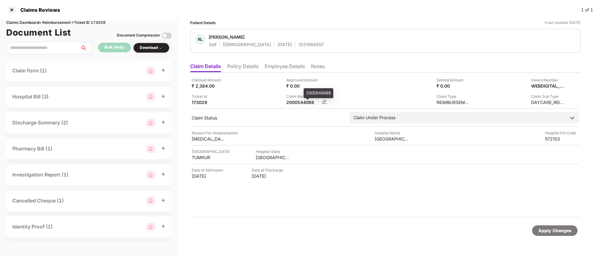
click at [299, 103] on div "2000544068" at bounding box center [303, 102] width 34 height 6
copy div "2000544068"
click at [254, 70] on li "Policy Details" at bounding box center [242, 67] width 31 height 9
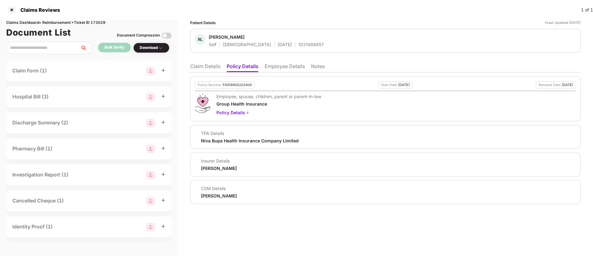
click at [212, 67] on li "Claim Details" at bounding box center [205, 67] width 30 height 9
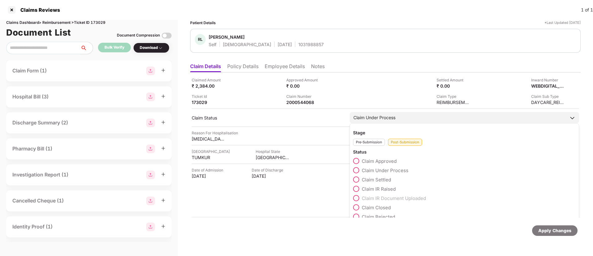
click at [357, 216] on span at bounding box center [356, 216] width 6 height 6
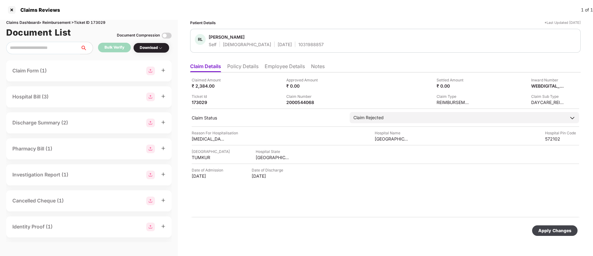
click at [550, 229] on div "Apply Changes" at bounding box center [555, 230] width 33 height 7
click at [9, 11] on div at bounding box center [12, 10] width 10 height 10
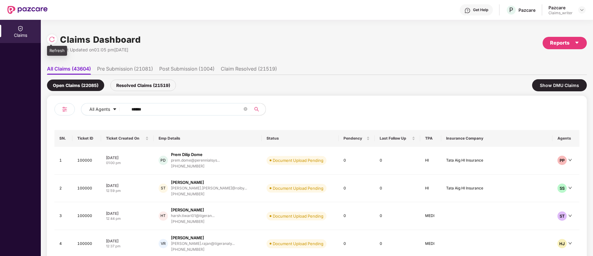
click at [48, 38] on div at bounding box center [52, 39] width 10 height 10
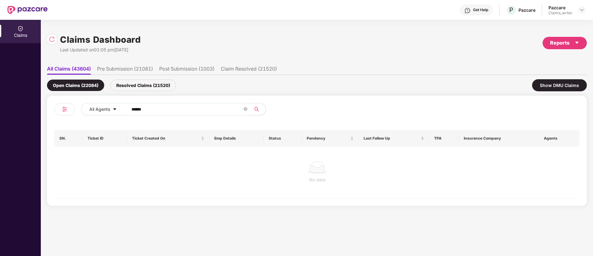
click at [143, 88] on div "Resolved Claims (21520)" at bounding box center [143, 85] width 66 height 11
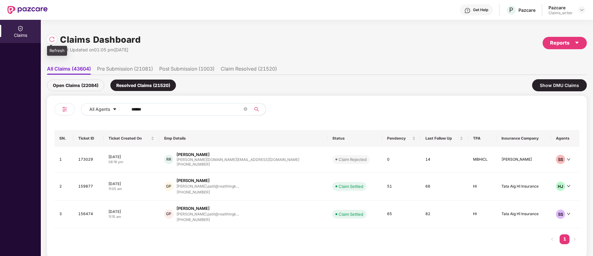
click at [54, 39] on img at bounding box center [52, 39] width 6 height 6
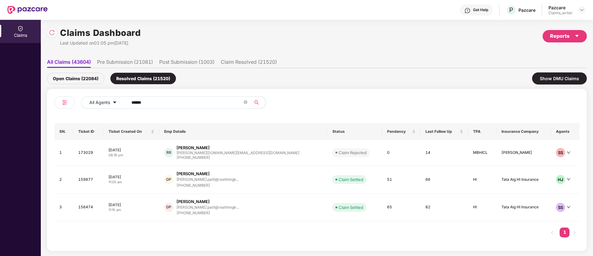
click at [139, 103] on input "******" at bounding box center [186, 102] width 111 height 9
click at [556, 153] on div "SS" at bounding box center [560, 152] width 9 height 9
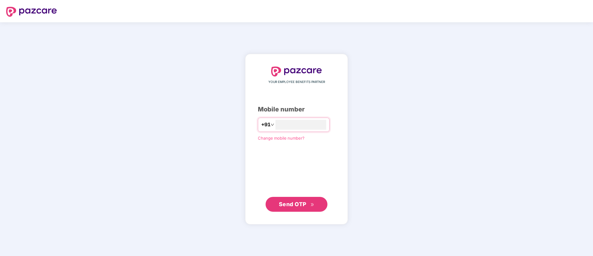
type input "**********"
click at [289, 203] on span "Send OTP" at bounding box center [293, 203] width 28 height 6
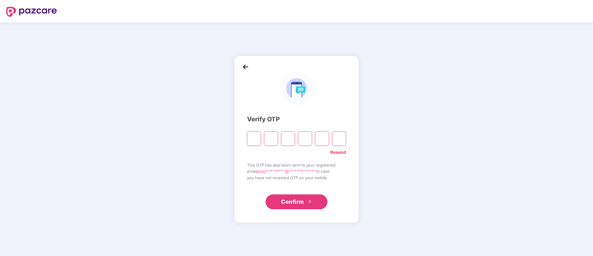
type input "*"
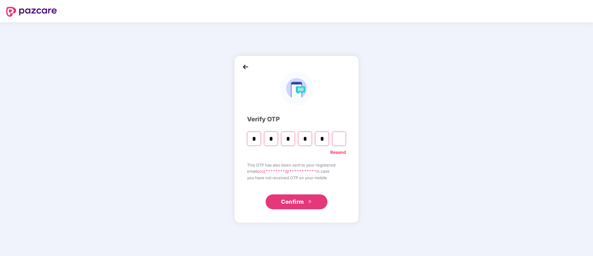
type input "*"
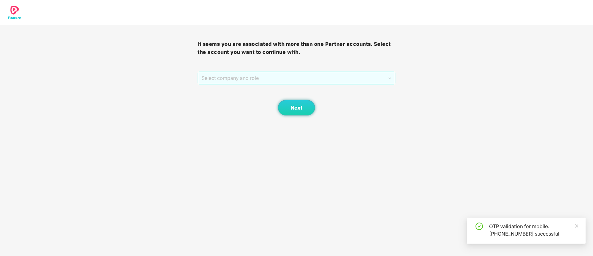
click at [256, 83] on span "Select company and role" at bounding box center [297, 78] width 190 height 12
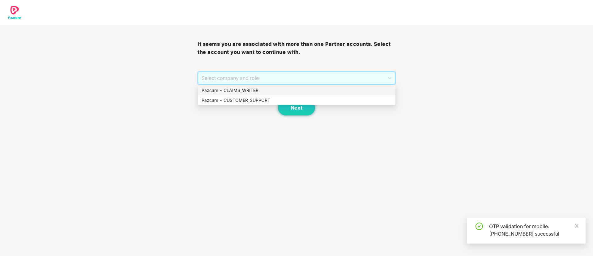
click at [253, 94] on div "Pazcare - CLAIMS_WRITER" at bounding box center [297, 90] width 198 height 10
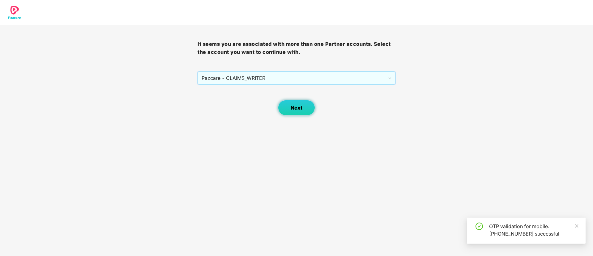
click at [295, 105] on span "Next" at bounding box center [297, 108] width 12 height 6
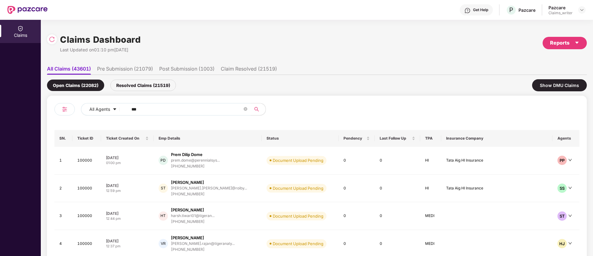
click at [147, 111] on input "***" at bounding box center [186, 109] width 111 height 9
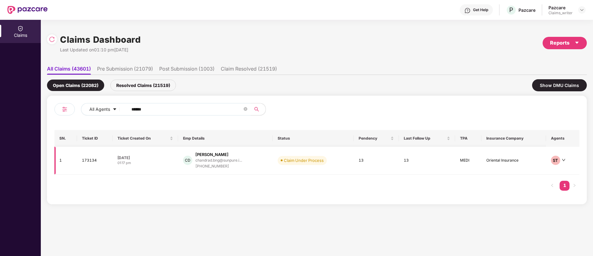
type input "******"
click at [94, 162] on td "173134" at bounding box center [95, 161] width 36 height 28
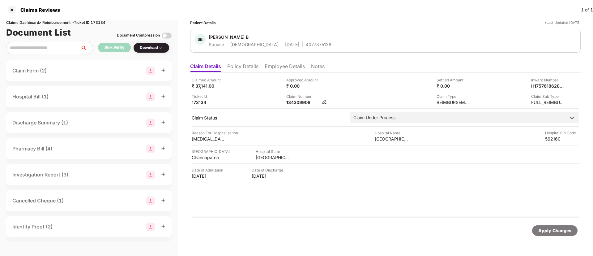
click at [299, 105] on div "134309908" at bounding box center [303, 102] width 34 height 6
copy div "134309908"
click at [96, 21] on div "Claims Dashboard > Reimbursement > Ticket ID 173134" at bounding box center [89, 23] width 166 height 6
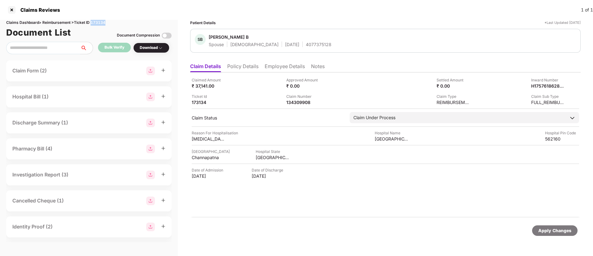
copy div "173134"
click at [301, 103] on div "134309908" at bounding box center [303, 102] width 34 height 6
copy div "134309908"
click at [10, 10] on div at bounding box center [12, 10] width 10 height 10
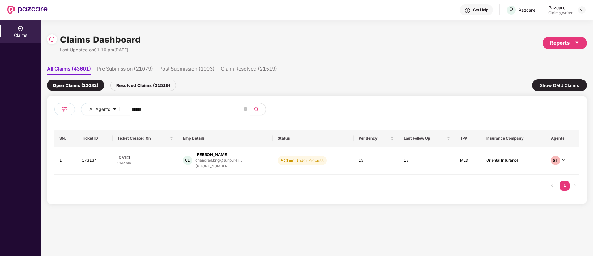
drag, startPoint x: 156, startPoint y: 106, endPoint x: 125, endPoint y: 110, distance: 31.1
click at [125, 110] on span "******" at bounding box center [187, 109] width 127 height 12
paste input "text"
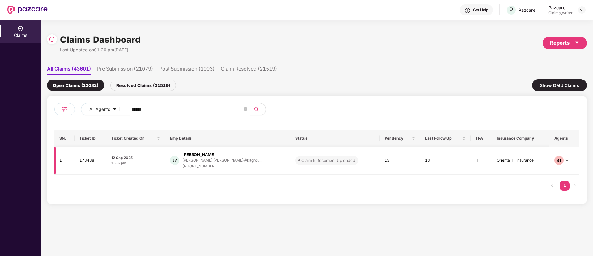
type input "******"
click at [87, 163] on td "173438" at bounding box center [91, 161] width 32 height 28
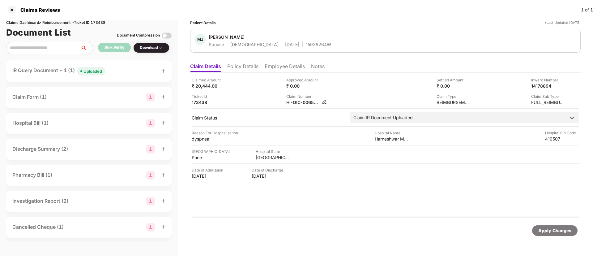
click at [322, 102] on img at bounding box center [324, 101] width 5 height 5
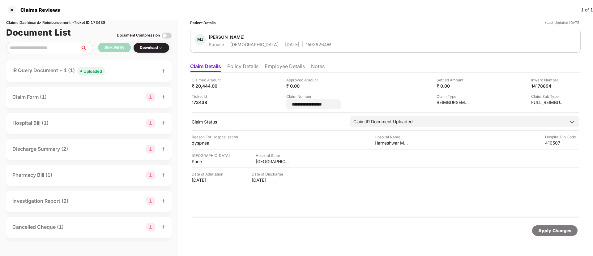
drag, startPoint x: 331, startPoint y: 104, endPoint x: 283, endPoint y: 106, distance: 48.0
click at [283, 106] on div "**********" at bounding box center [386, 93] width 388 height 32
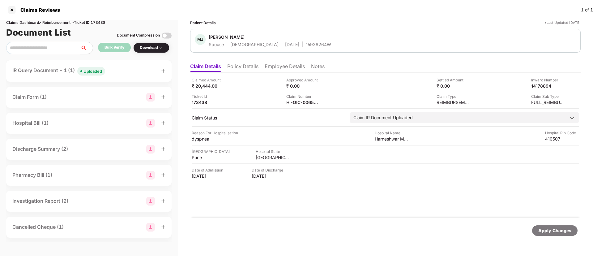
click at [89, 69] on div "Uploaded" at bounding box center [93, 71] width 19 height 6
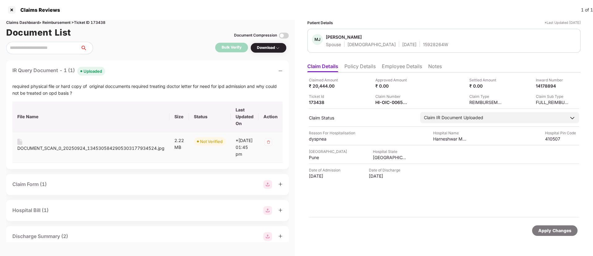
click at [39, 148] on div "DOCUMENT_SCAN_0_20250924_1345305842905303177934524.jpg" at bounding box center [90, 148] width 147 height 7
click at [414, 101] on img at bounding box center [413, 101] width 5 height 5
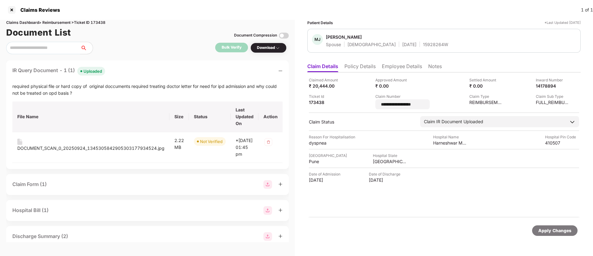
drag, startPoint x: 429, startPoint y: 104, endPoint x: 363, endPoint y: 100, distance: 67.0
click at [363, 100] on div "**********" at bounding box center [444, 93] width 270 height 32
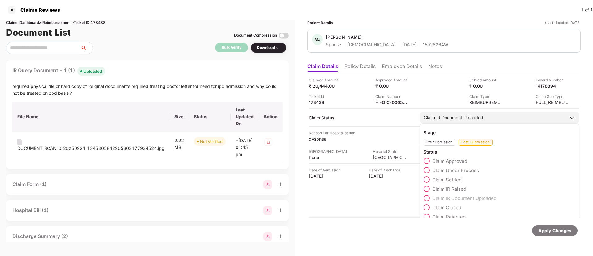
click at [444, 120] on div "Claim IR Document Uploaded" at bounding box center [453, 117] width 59 height 7
click at [428, 171] on span at bounding box center [427, 170] width 6 height 6
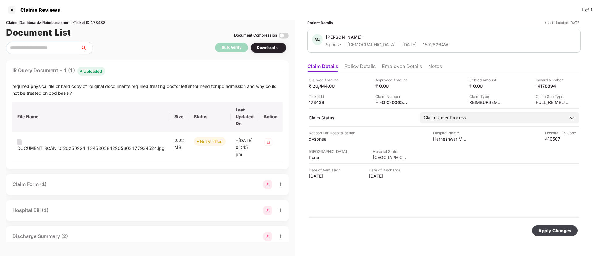
click at [565, 230] on div "Apply Changes" at bounding box center [555, 230] width 33 height 7
click at [576, 225] on icon "close" at bounding box center [576, 225] width 3 height 3
click at [9, 11] on div at bounding box center [12, 10] width 10 height 10
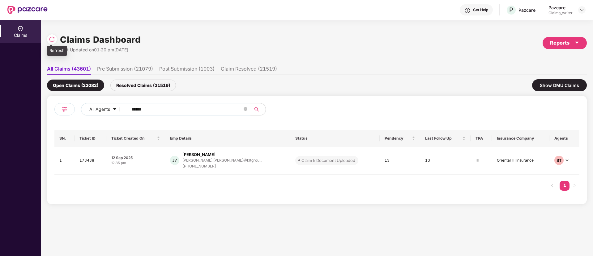
click at [50, 40] on img at bounding box center [52, 39] width 6 height 6
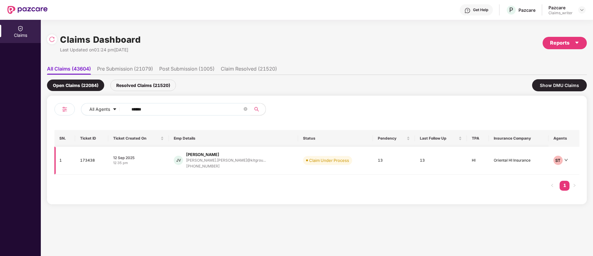
click at [94, 159] on td "173438" at bounding box center [91, 161] width 33 height 28
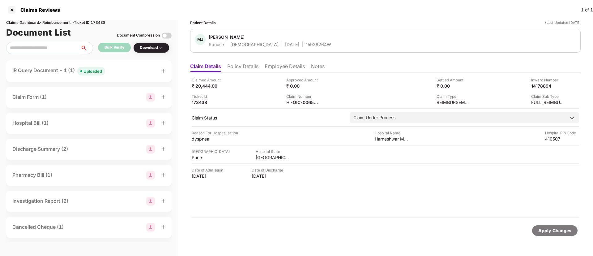
click at [278, 67] on li "Employee Details" at bounding box center [285, 67] width 40 height 9
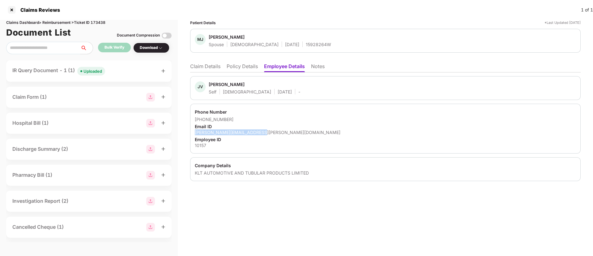
drag, startPoint x: 194, startPoint y: 130, endPoint x: 263, endPoint y: 131, distance: 69.0
click at [263, 131] on div "Phone Number +919158420990 Email ID johnson.joseph@kltgroup.net Employee ID 101…" at bounding box center [385, 129] width 391 height 50
copy div "johnson.joseph@kltgroup.net"
click at [211, 70] on li "Claim Details" at bounding box center [205, 67] width 30 height 9
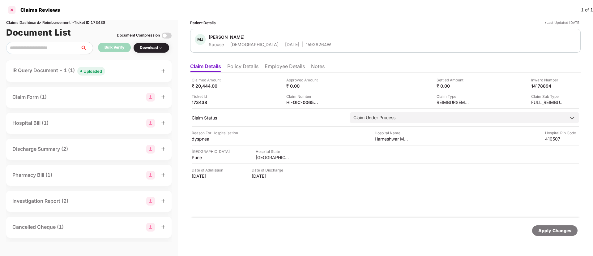
click at [15, 10] on div at bounding box center [12, 10] width 10 height 10
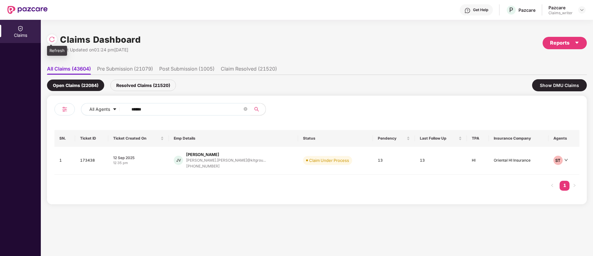
click at [55, 41] on div at bounding box center [52, 39] width 10 height 10
drag, startPoint x: 153, startPoint y: 110, endPoint x: 118, endPoint y: 110, distance: 35.0
click at [118, 110] on div "All Agents ******" at bounding box center [238, 109] width 315 height 12
paste input "text"
type input "******"
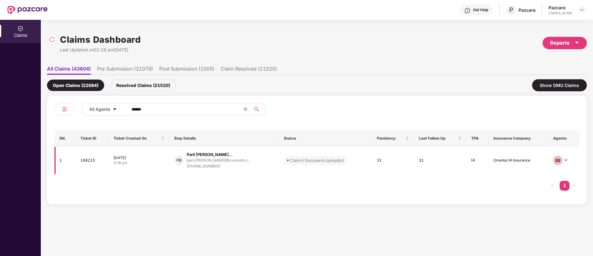
click at [88, 170] on td "168215" at bounding box center [91, 161] width 33 height 28
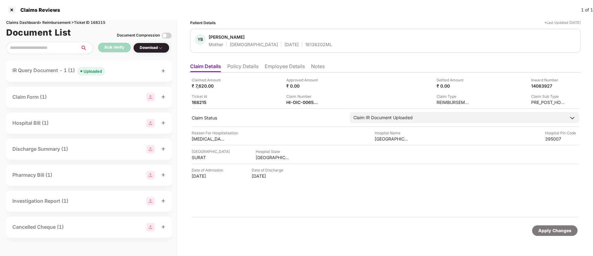
click at [86, 74] on div "Uploaded" at bounding box center [93, 71] width 19 height 6
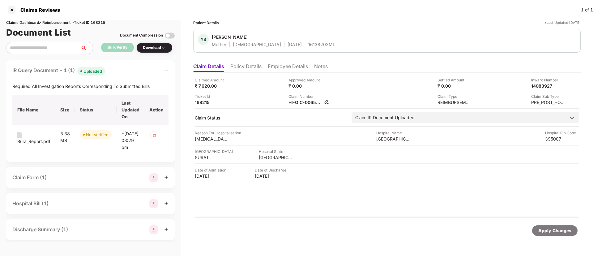
click at [327, 101] on img at bounding box center [326, 101] width 5 height 5
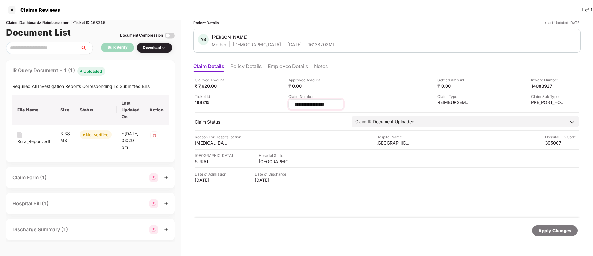
drag, startPoint x: 345, startPoint y: 105, endPoint x: 294, endPoint y: 106, distance: 51.4
click at [294, 106] on div "**********" at bounding box center [316, 104] width 55 height 10
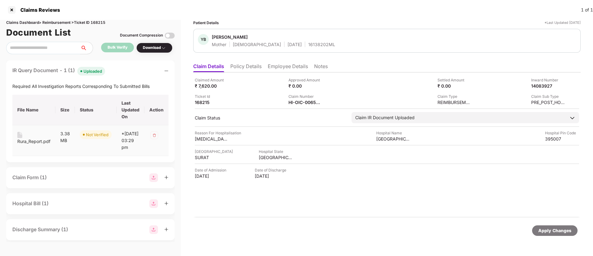
click at [24, 140] on div "Rura_Report.pdf" at bounding box center [33, 141] width 33 height 7
click at [284, 67] on li "Employee Details" at bounding box center [288, 67] width 40 height 9
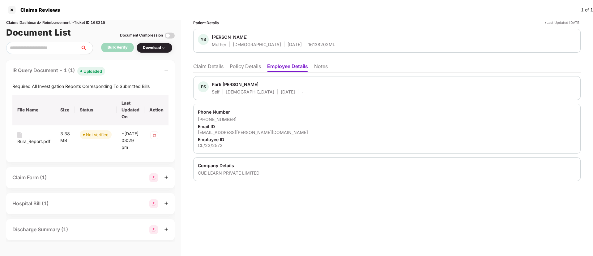
click at [212, 63] on li "Claim Details" at bounding box center [208, 67] width 30 height 9
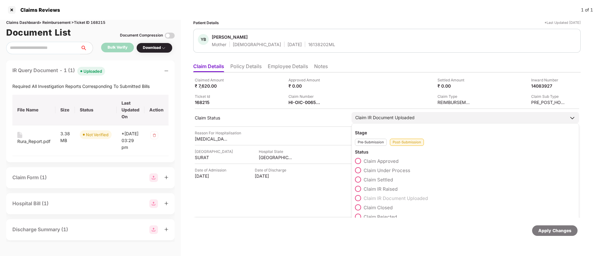
click at [359, 173] on span at bounding box center [358, 170] width 6 height 6
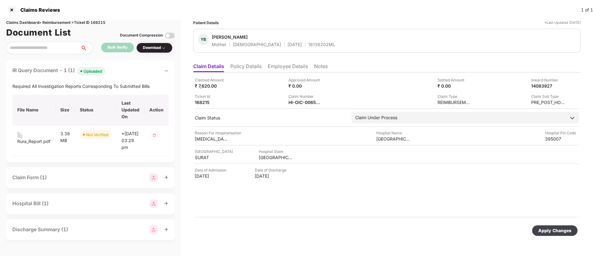
click at [545, 230] on div "Apply Changes" at bounding box center [555, 230] width 33 height 7
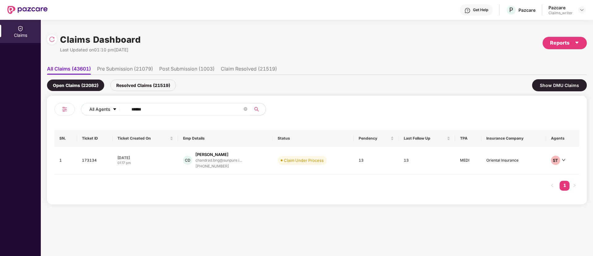
drag, startPoint x: 161, startPoint y: 111, endPoint x: 112, endPoint y: 107, distance: 49.4
click at [112, 107] on div "All Agents ******" at bounding box center [238, 109] width 315 height 12
paste input "text"
type input "******"
click at [95, 161] on td "165677" at bounding box center [95, 161] width 36 height 28
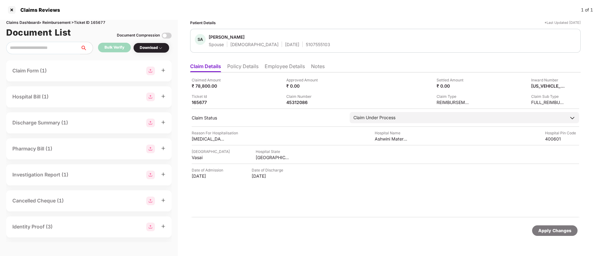
click at [299, 98] on div "Claim Number" at bounding box center [303, 96] width 34 height 6
click at [297, 101] on div "45312086" at bounding box center [303, 102] width 34 height 6
copy div "45312086"
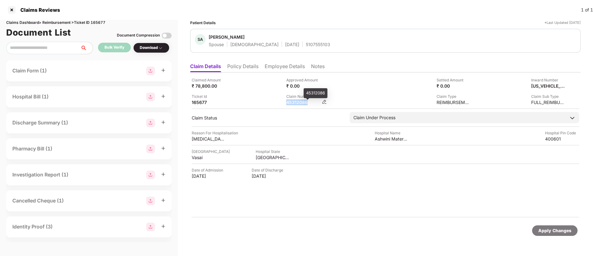
copy div "45312086"
click at [12, 12] on div at bounding box center [12, 10] width 10 height 10
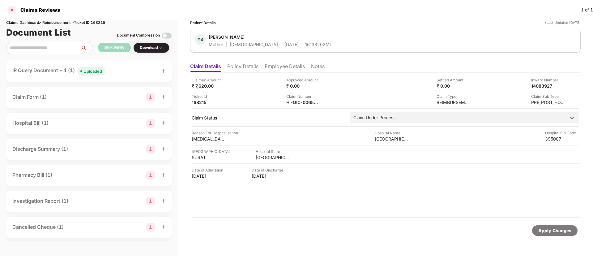
click at [11, 10] on div at bounding box center [12, 10] width 10 height 10
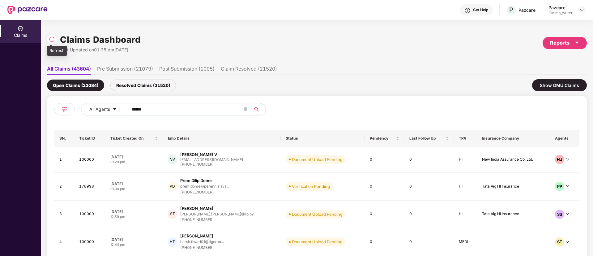
click at [51, 42] on img at bounding box center [52, 39] width 6 height 6
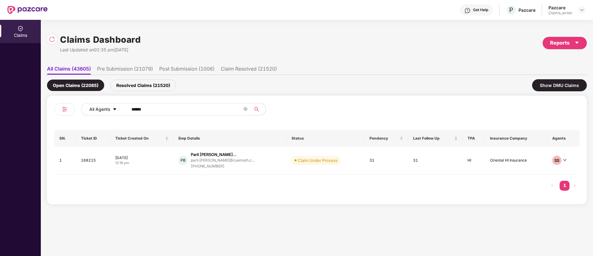
drag, startPoint x: 150, startPoint y: 108, endPoint x: 113, endPoint y: 109, distance: 37.4
click at [114, 109] on div "All Agents ******" at bounding box center [238, 109] width 315 height 12
paste input "text"
type input "******"
click at [88, 161] on td "162042" at bounding box center [93, 160] width 34 height 26
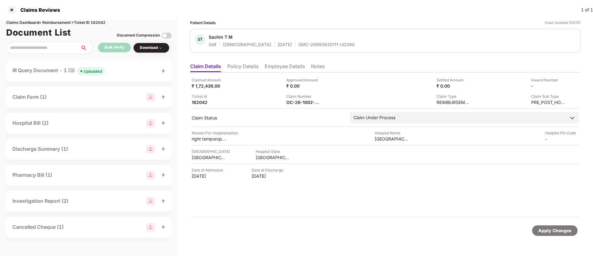
click at [421, 49] on div "ST Sachin T M Self [DEMOGRAPHIC_DATA] [DATE] GMC-26990630111-UG390" at bounding box center [385, 41] width 391 height 24
drag, startPoint x: 272, startPoint y: 45, endPoint x: 326, endPoint y: 45, distance: 53.8
click at [326, 45] on div "GMC-26990630111-UG390" at bounding box center [327, 44] width 56 height 6
copy div "GMC-26990630111-UG390"
click at [95, 70] on div "Uploaded" at bounding box center [93, 71] width 19 height 6
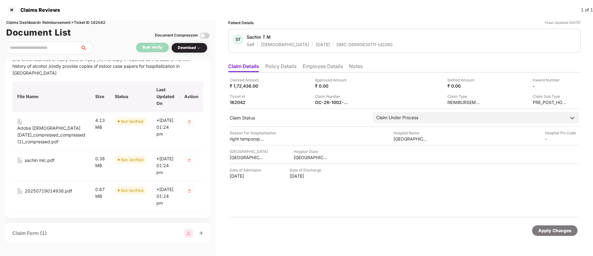
scroll to position [46, 0]
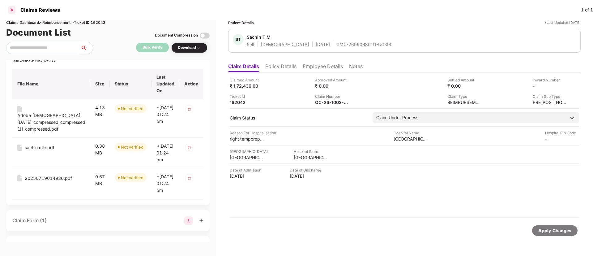
click at [15, 8] on div at bounding box center [12, 10] width 10 height 10
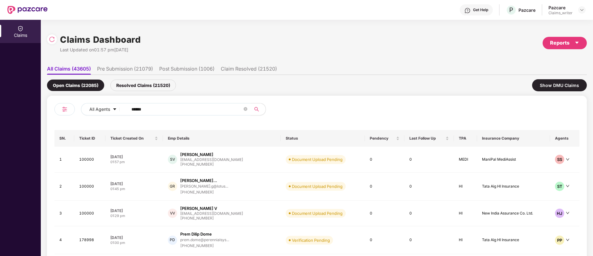
drag, startPoint x: 162, startPoint y: 108, endPoint x: 84, endPoint y: 101, distance: 78.3
click at [84, 101] on div "All Agents ****** SN. Ticket ID Ticket Created On Emp Details Status Pendency L…" at bounding box center [317, 204] width 540 height 216
paste input "text"
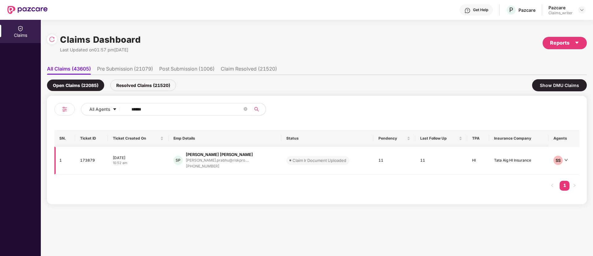
type input "******"
click at [86, 160] on td "173879" at bounding box center [91, 161] width 33 height 28
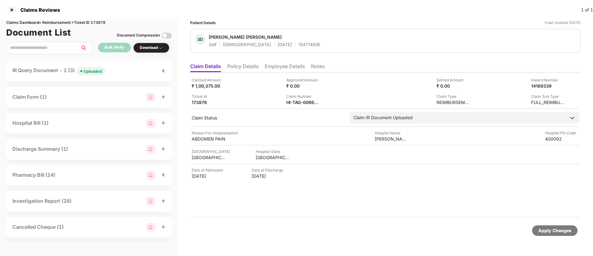
click at [92, 70] on div "Uploaded" at bounding box center [93, 71] width 19 height 6
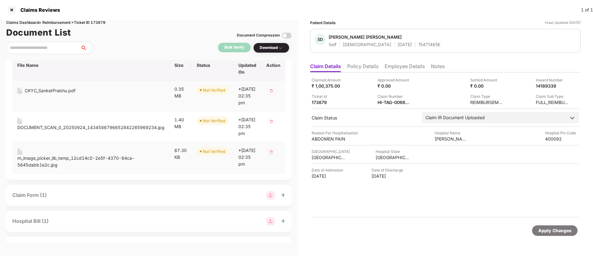
scroll to position [0, 0]
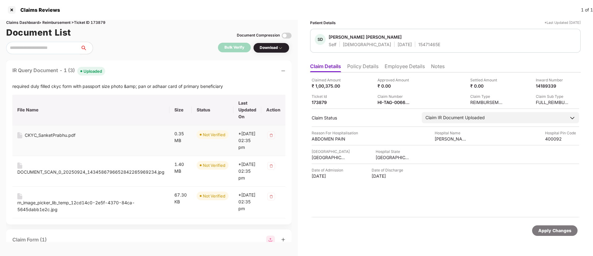
click at [40, 135] on div "CKYC_SanketPrabhu.pdf" at bounding box center [50, 135] width 51 height 7
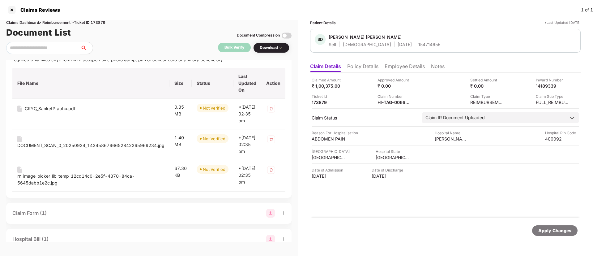
scroll to position [46, 0]
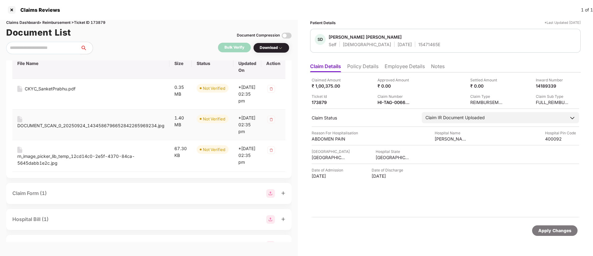
click at [32, 129] on div "DOCUMENT_SCAN_0_20250924_1434586796652842265969234.jpg" at bounding box center [90, 125] width 147 height 7
click at [39, 166] on div "rn_image_picker_lib_temp_12cd14c0-2e5f-4370-84ca-5645dabb1e2c.jpg" at bounding box center [90, 160] width 147 height 14
click at [416, 102] on img at bounding box center [415, 101] width 5 height 5
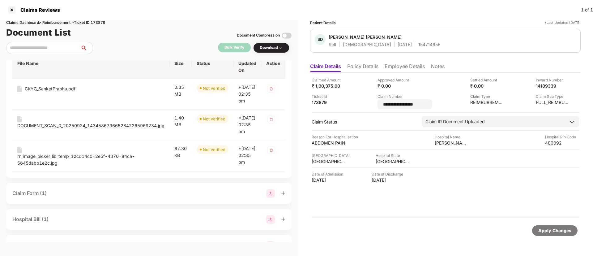
drag, startPoint x: 433, startPoint y: 102, endPoint x: 364, endPoint y: 101, distance: 68.4
click at [364, 101] on div "**********" at bounding box center [446, 93] width 268 height 32
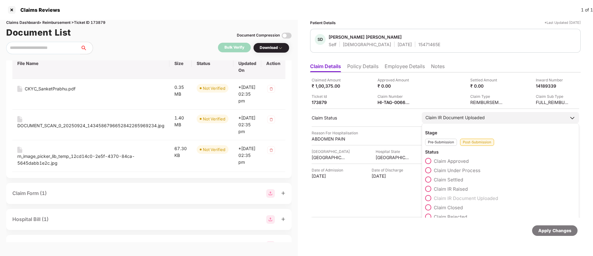
click at [433, 170] on label "Claim Under Process" at bounding box center [452, 170] width 55 height 6
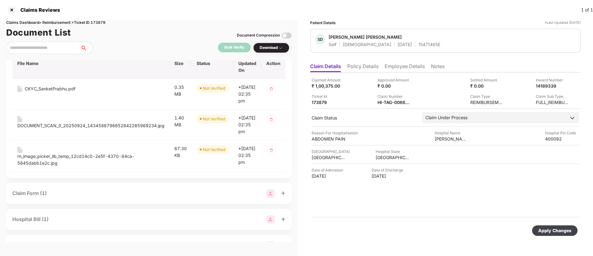
click at [559, 231] on div "Apply Changes" at bounding box center [555, 230] width 33 height 7
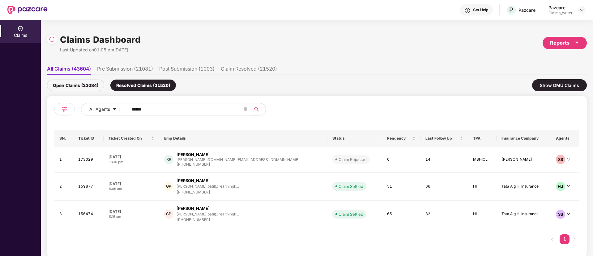
scroll to position [7, 0]
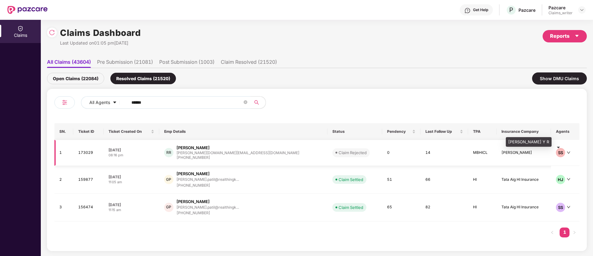
click at [557, 154] on div "SS" at bounding box center [560, 152] width 9 height 9
click at [50, 31] on img at bounding box center [52, 32] width 6 height 6
click at [82, 76] on div "Open Claims (22086)" at bounding box center [75, 78] width 57 height 11
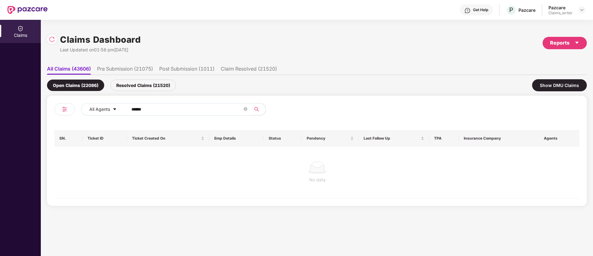
scroll to position [0, 0]
click at [53, 38] on img at bounding box center [52, 39] width 6 height 6
click at [141, 86] on div "Resolved Claims (21520)" at bounding box center [143, 85] width 66 height 11
